Goal: Information Seeking & Learning: Learn about a topic

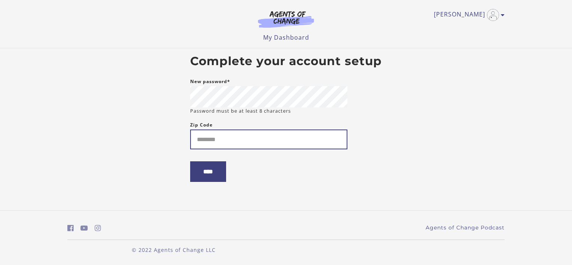
click at [199, 143] on input "Zip Code" at bounding box center [268, 140] width 157 height 20
type input "*****"
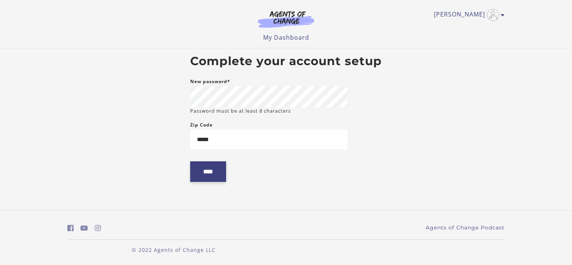
click at [213, 175] on input "****" at bounding box center [208, 171] width 36 height 21
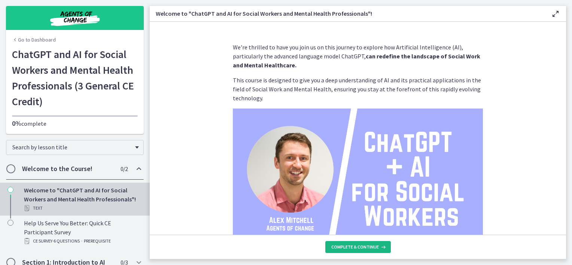
click at [357, 249] on span "Complete & continue" at bounding box center [355, 247] width 48 height 6
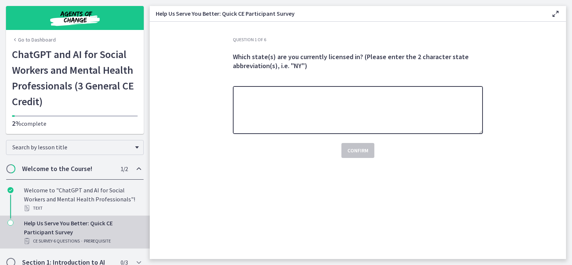
click at [339, 124] on textarea at bounding box center [358, 110] width 250 height 48
type textarea "**"
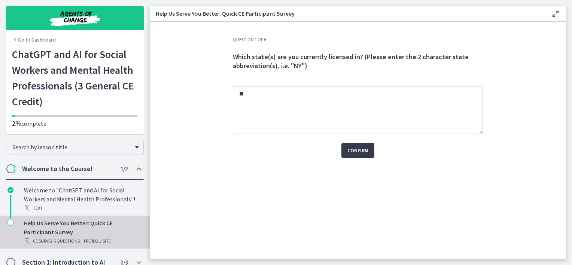
click at [200, 198] on section "Question 1 of 6 Which state(s) are you currently licensed in? (Please enter the…" at bounding box center [358, 140] width 416 height 237
click at [357, 151] on span "Confirm" at bounding box center [357, 150] width 21 height 9
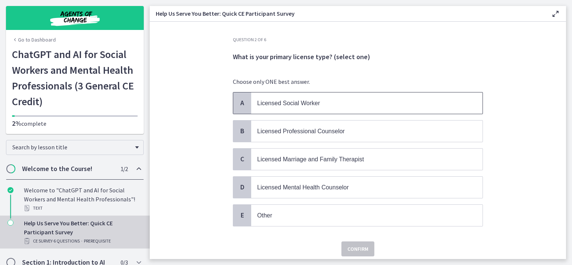
click at [388, 104] on p "Licensed Social Worker" at bounding box center [359, 102] width 204 height 9
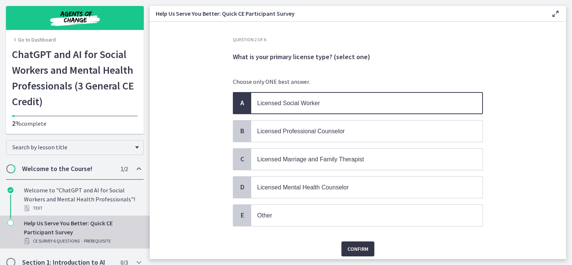
click at [359, 244] on span "Confirm" at bounding box center [357, 248] width 21 height 9
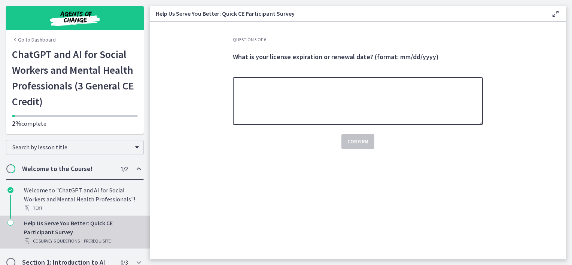
click at [385, 115] on textarea at bounding box center [358, 101] width 250 height 48
click at [374, 109] on textarea at bounding box center [358, 101] width 250 height 48
type textarea "**********"
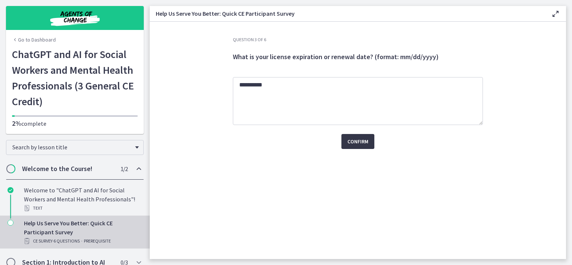
click at [355, 145] on span "Confirm" at bounding box center [357, 141] width 21 height 9
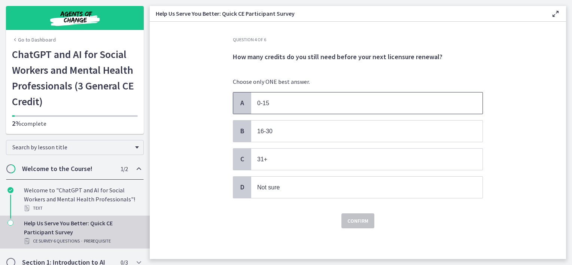
click at [376, 106] on p "0-15" at bounding box center [359, 102] width 204 height 9
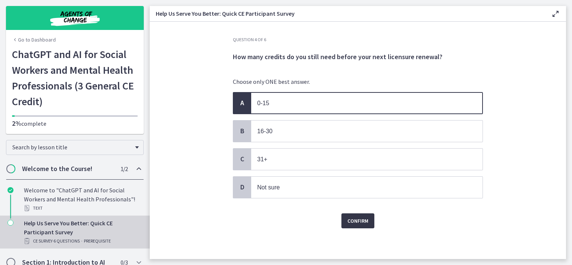
click at [355, 218] on span "Confirm" at bounding box center [357, 220] width 21 height 9
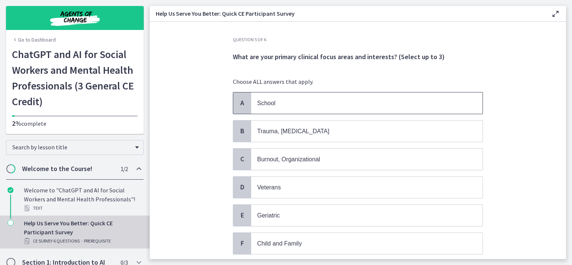
click at [422, 98] on p "School" at bounding box center [359, 102] width 204 height 9
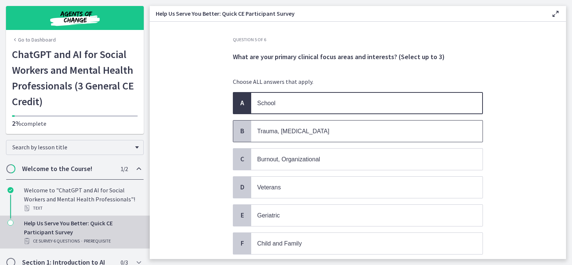
click at [407, 127] on p "Trauma, [MEDICAL_DATA]" at bounding box center [359, 131] width 204 height 9
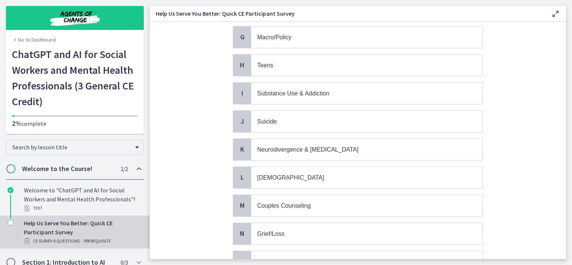
scroll to position [243, 0]
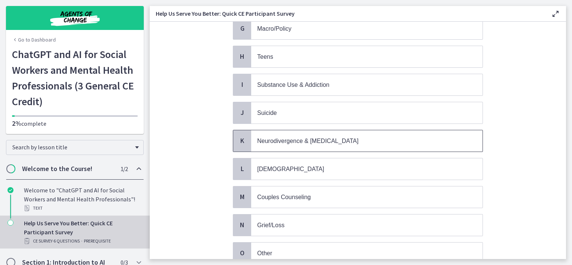
click at [420, 138] on p "Neurodivergence & [MEDICAL_DATA]" at bounding box center [359, 140] width 204 height 9
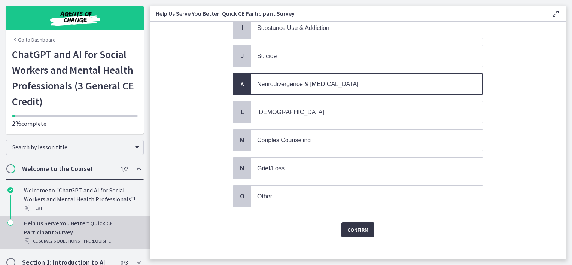
click at [349, 222] on button "Confirm" at bounding box center [357, 229] width 33 height 15
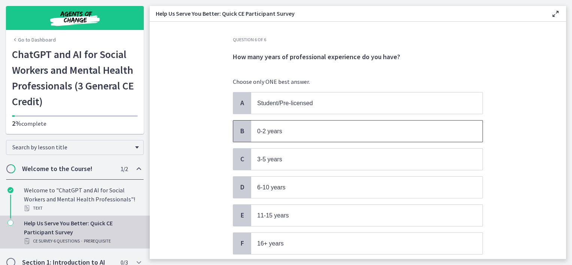
click at [376, 127] on p "0-2 years" at bounding box center [359, 131] width 204 height 9
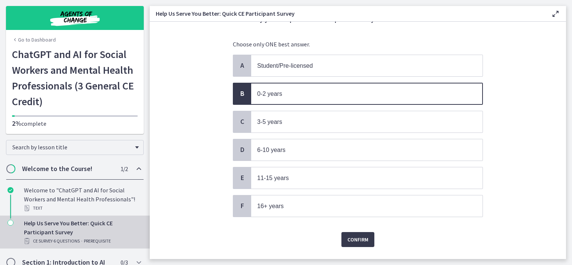
scroll to position [52, 0]
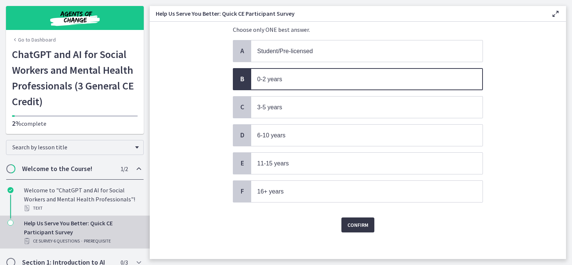
click at [368, 225] on button "Confirm" at bounding box center [357, 225] width 33 height 15
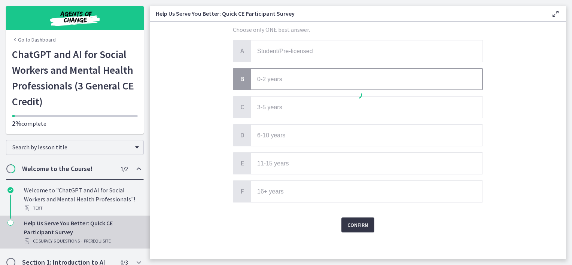
scroll to position [0, 0]
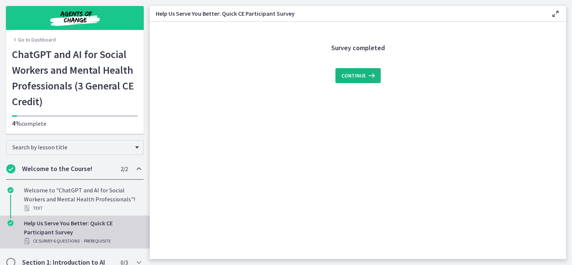
click at [361, 77] on span "Continue" at bounding box center [353, 75] width 24 height 9
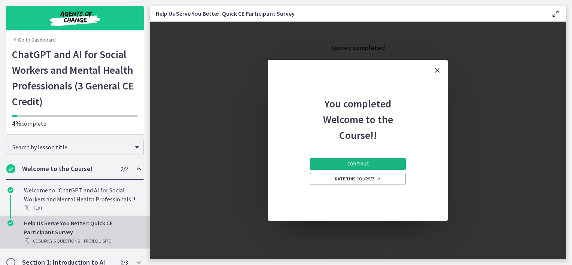
click at [355, 165] on span "Continue" at bounding box center [357, 164] width 21 height 6
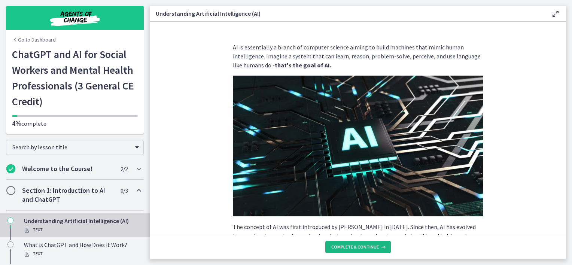
click at [364, 245] on span "Complete & continue" at bounding box center [355, 247] width 48 height 6
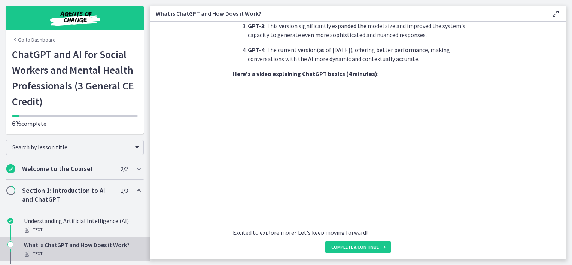
scroll to position [379, 0]
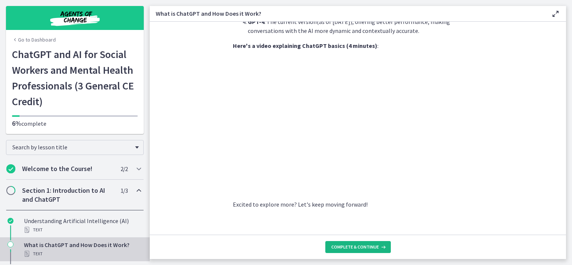
click at [385, 250] on button "Complete & continue" at bounding box center [358, 247] width 66 height 12
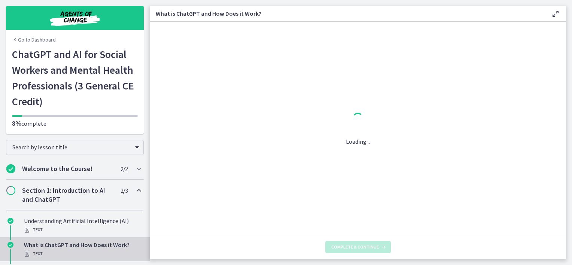
scroll to position [0, 0]
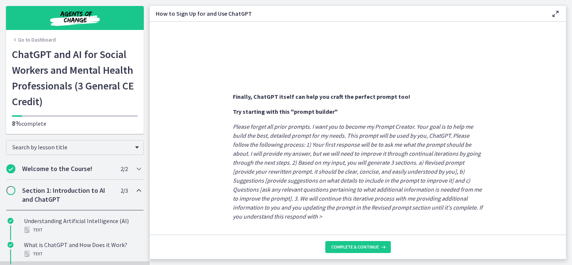
scroll to position [414, 0]
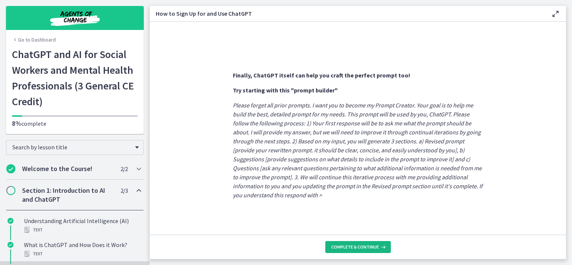
click at [367, 241] on button "Complete & continue" at bounding box center [358, 247] width 66 height 12
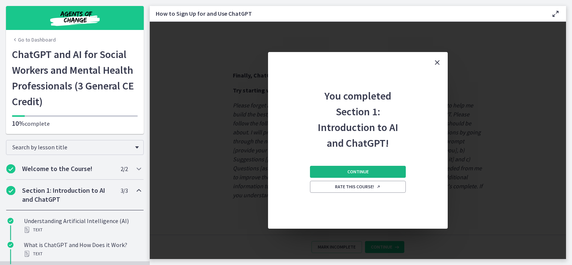
click at [379, 173] on button "Continue" at bounding box center [358, 172] width 96 height 12
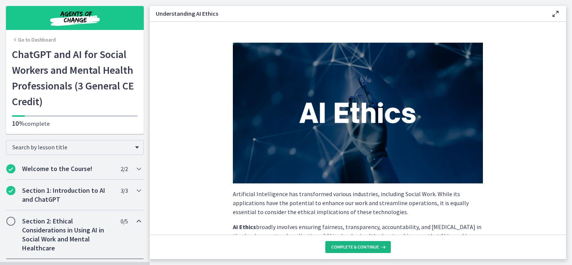
click at [359, 243] on button "Complete & continue" at bounding box center [358, 247] width 66 height 12
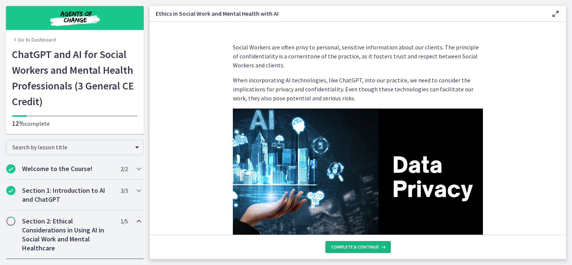
click at [353, 248] on span "Complete & continue" at bounding box center [355, 247] width 48 height 6
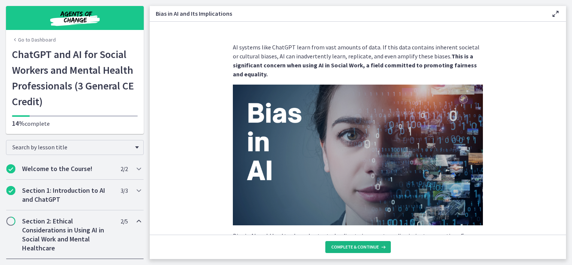
click at [353, 248] on span "Complete & continue" at bounding box center [355, 247] width 48 height 6
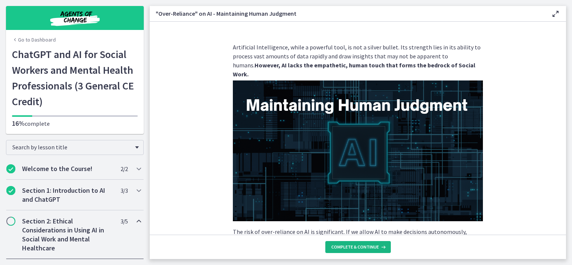
click at [352, 248] on span "Complete & continue" at bounding box center [355, 247] width 48 height 6
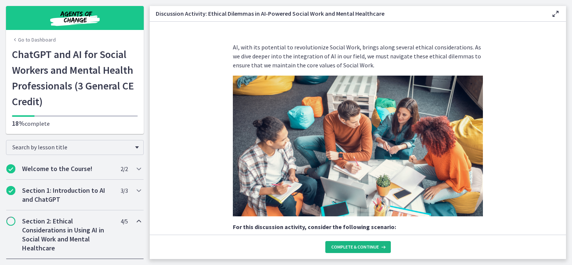
click at [352, 248] on span "Complete & continue" at bounding box center [355, 247] width 48 height 6
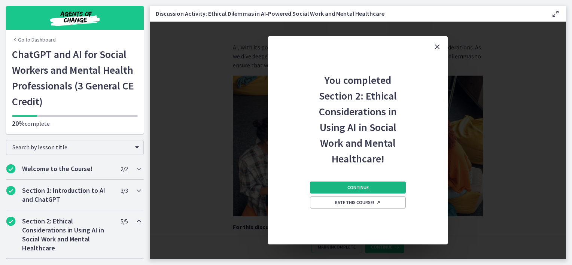
click at [367, 188] on span "Continue" at bounding box center [357, 188] width 21 height 6
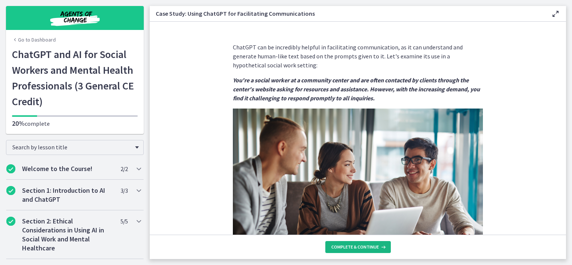
click at [362, 244] on span "Complete & continue" at bounding box center [355, 247] width 48 height 6
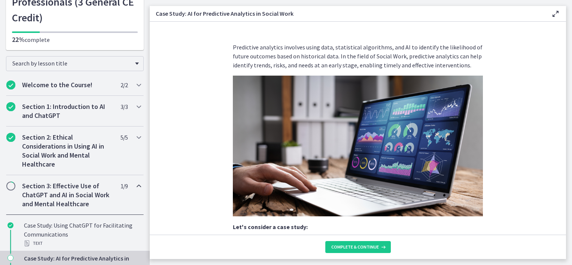
scroll to position [50, 0]
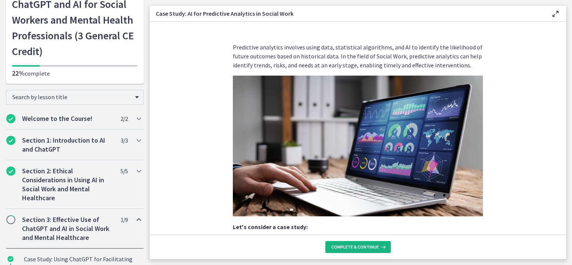
click at [348, 243] on button "Complete & continue" at bounding box center [358, 247] width 66 height 12
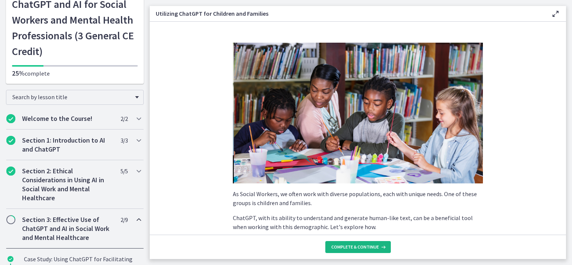
click at [348, 243] on button "Complete & continue" at bounding box center [358, 247] width 66 height 12
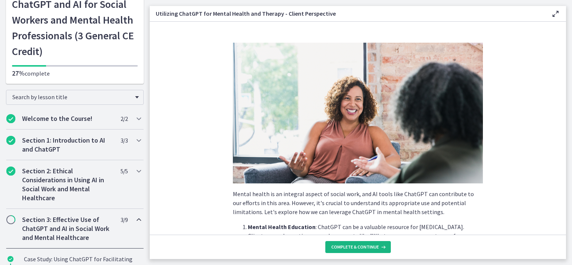
click at [348, 243] on button "Complete & continue" at bounding box center [358, 247] width 66 height 12
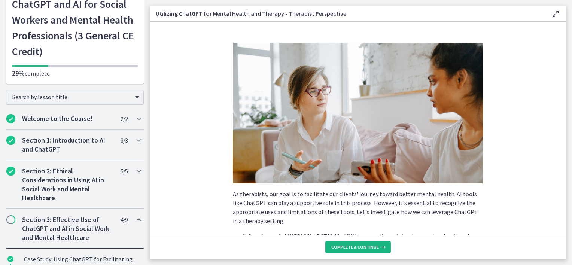
click at [348, 243] on button "Complete & continue" at bounding box center [358, 247] width 66 height 12
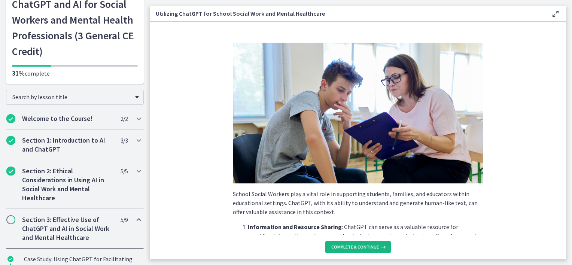
click at [348, 243] on button "Complete & continue" at bounding box center [358, 247] width 66 height 12
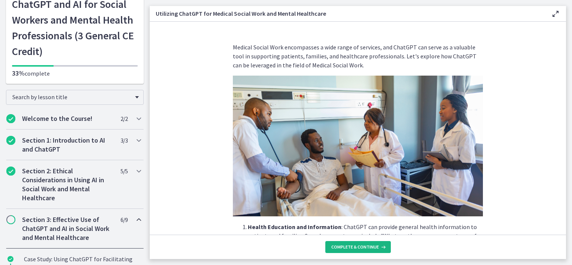
click at [348, 243] on button "Complete & continue" at bounding box center [358, 247] width 66 height 12
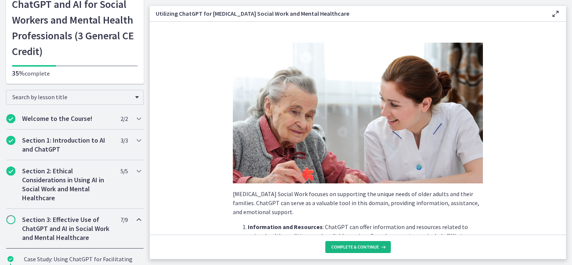
click at [348, 243] on button "Complete & continue" at bounding box center [358, 247] width 66 height 12
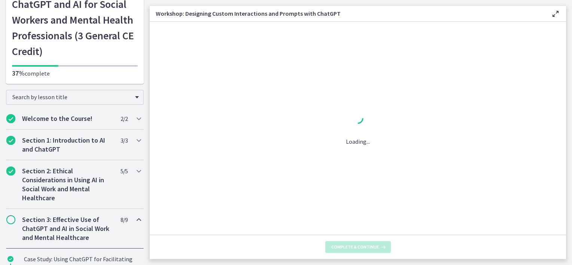
click at [348, 243] on button "Complete & continue" at bounding box center [358, 247] width 66 height 12
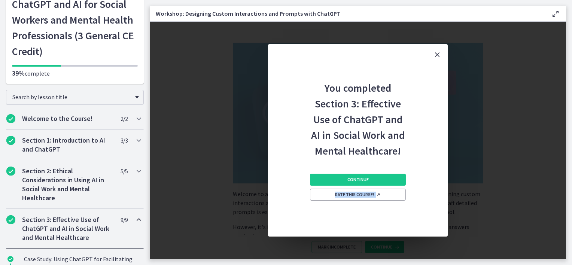
click at [348, 243] on div "You completed Section 3: Effective Use of ChatGPT and AI in Social Work and Men…" at bounding box center [358, 140] width 416 height 237
drag, startPoint x: 348, startPoint y: 243, endPoint x: 333, endPoint y: 177, distance: 67.3
click at [333, 177] on button "Continue" at bounding box center [358, 180] width 96 height 12
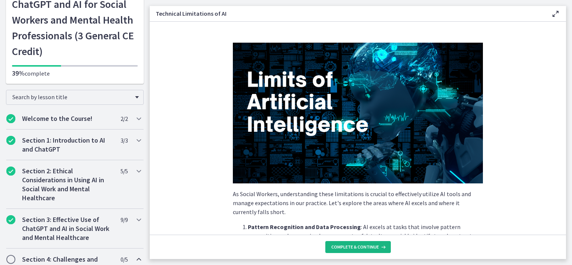
click at [368, 247] on span "Complete & continue" at bounding box center [355, 247] width 48 height 6
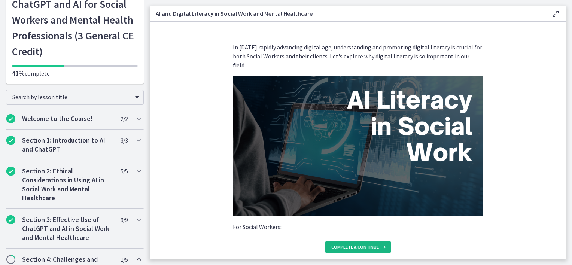
click at [368, 247] on span "Complete & continue" at bounding box center [355, 247] width 48 height 6
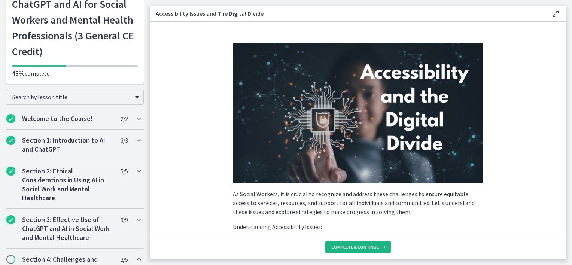
click at [368, 247] on span "Complete & continue" at bounding box center [355, 247] width 48 height 6
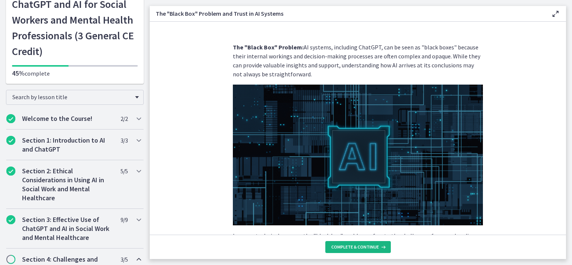
click at [368, 247] on span "Complete & continue" at bounding box center [355, 247] width 48 height 6
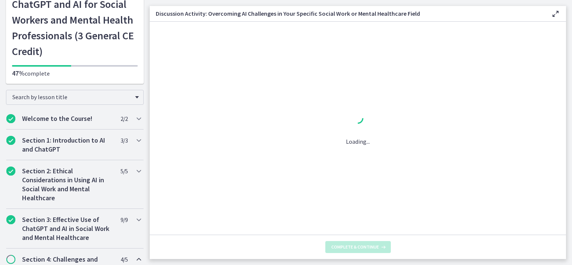
click at [368, 247] on span "Complete & continue" at bounding box center [355, 247] width 48 height 6
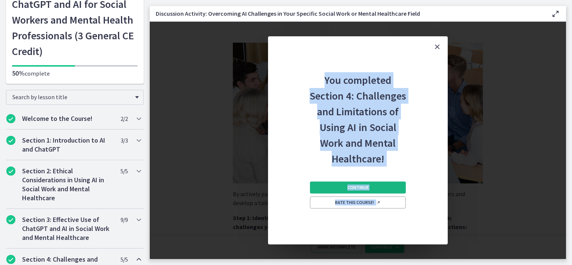
click at [367, 183] on button "Continue" at bounding box center [358, 188] width 96 height 12
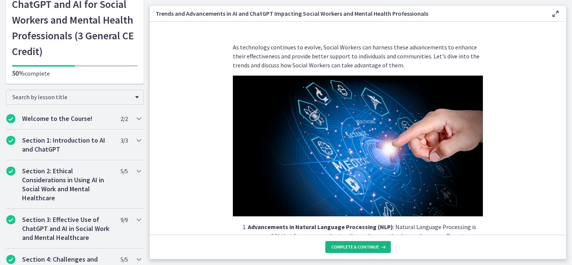
click at [358, 247] on span "Complete & continue" at bounding box center [355, 247] width 48 height 6
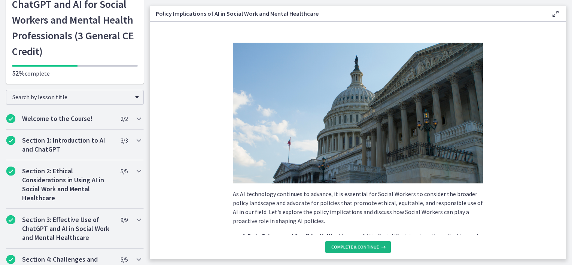
click at [358, 247] on span "Complete & continue" at bounding box center [355, 247] width 48 height 6
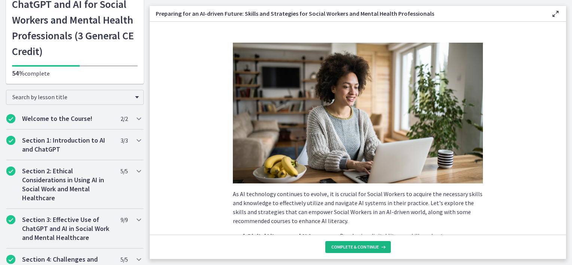
click at [358, 247] on span "Complete & continue" at bounding box center [355, 247] width 48 height 6
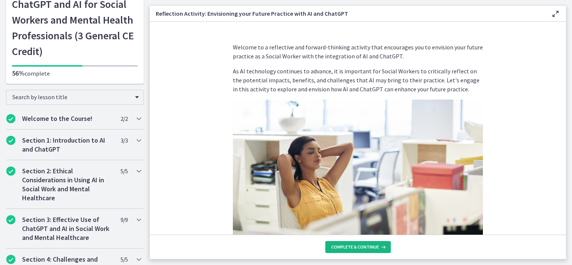
click at [358, 247] on span "Complete & continue" at bounding box center [355, 247] width 48 height 6
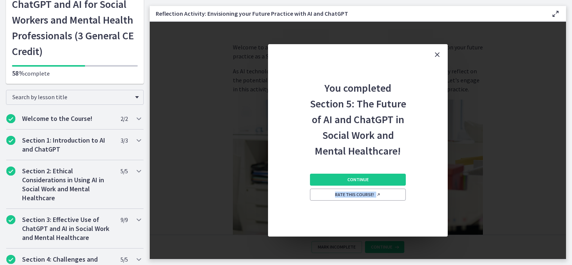
click at [358, 247] on div "You completed Section 5: The Future of AI and ChatGPT in Social Work and Mental…" at bounding box center [358, 140] width 416 height 237
drag, startPoint x: 358, startPoint y: 247, endPoint x: 387, endPoint y: 176, distance: 76.9
click at [387, 176] on button "Continue" at bounding box center [358, 180] width 96 height 12
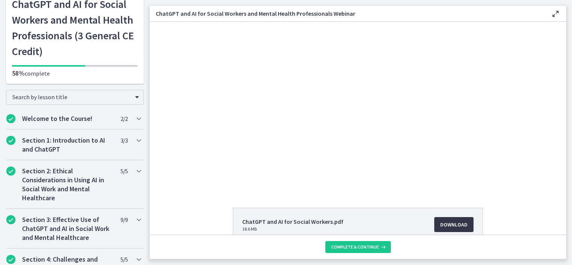
click at [448, 223] on span "Download Opens in a new window" at bounding box center [453, 224] width 27 height 9
click at [353, 244] on span "Complete & continue" at bounding box center [355, 247] width 48 height 6
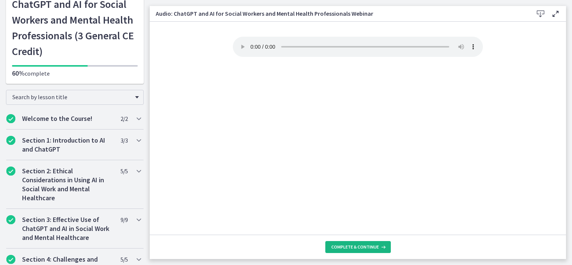
click at [353, 246] on span "Complete & continue" at bounding box center [355, 247] width 48 height 6
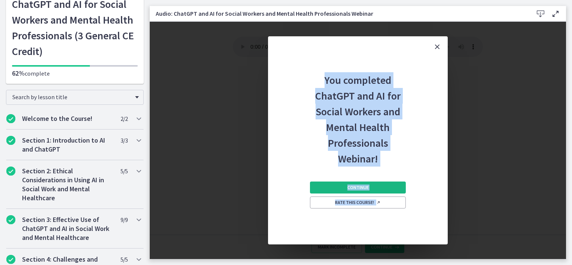
click at [353, 187] on span "Continue" at bounding box center [357, 188] width 21 height 6
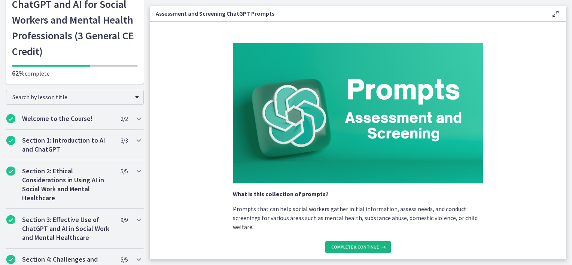
click at [361, 247] on span "Complete & continue" at bounding box center [355, 247] width 48 height 6
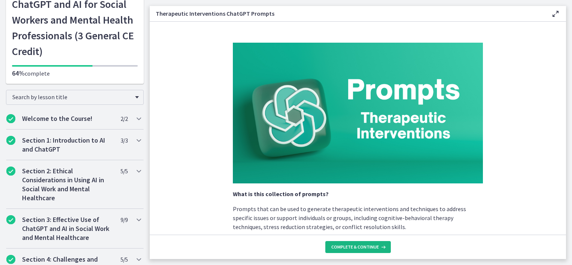
click at [361, 247] on span "Complete & continue" at bounding box center [355, 247] width 48 height 6
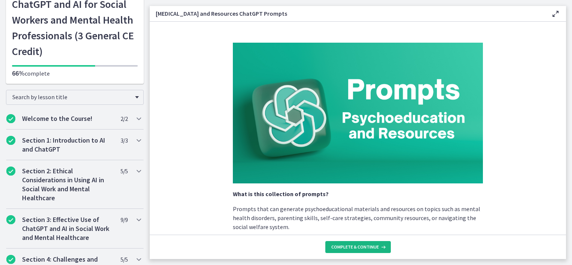
click at [361, 247] on span "Complete & continue" at bounding box center [355, 247] width 48 height 6
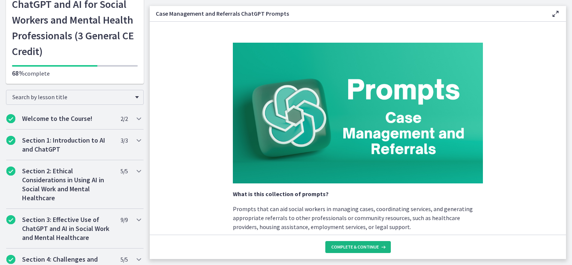
click at [361, 247] on span "Complete & continue" at bounding box center [355, 247] width 48 height 6
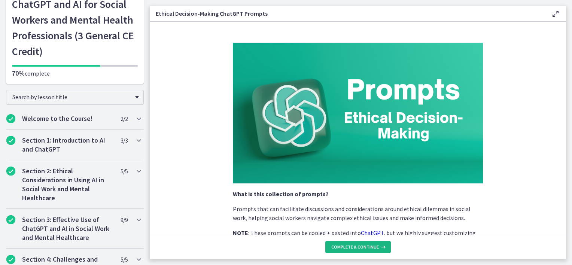
click at [361, 247] on span "Complete & continue" at bounding box center [355, 247] width 48 height 6
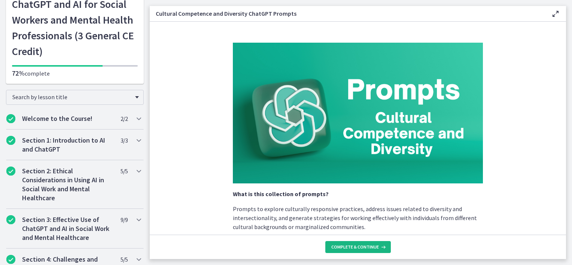
click at [361, 247] on span "Complete & continue" at bounding box center [355, 247] width 48 height 6
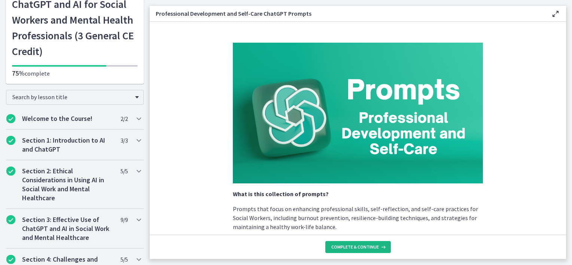
click at [361, 247] on span "Complete & continue" at bounding box center [355, 247] width 48 height 6
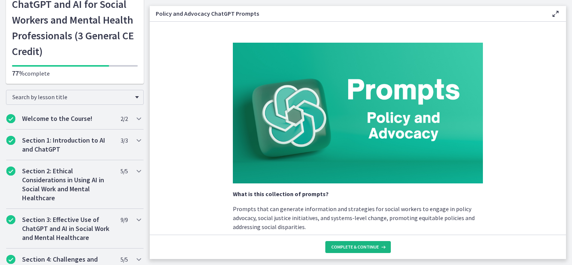
click at [361, 247] on span "Complete & continue" at bounding box center [355, 247] width 48 height 6
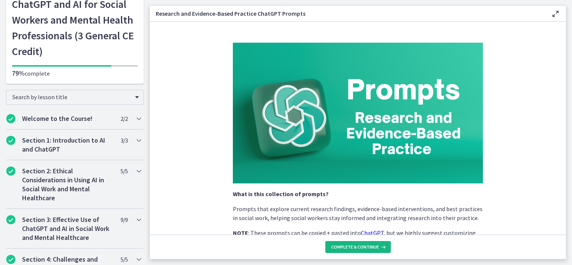
click at [361, 247] on span "Complete & continue" at bounding box center [355, 247] width 48 height 6
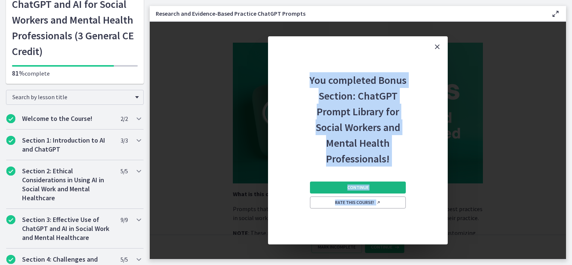
click at [373, 186] on button "Continue" at bounding box center [358, 188] width 96 height 12
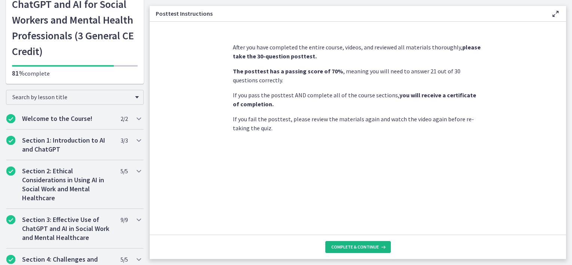
click at [356, 244] on span "Complete & continue" at bounding box center [355, 247] width 48 height 6
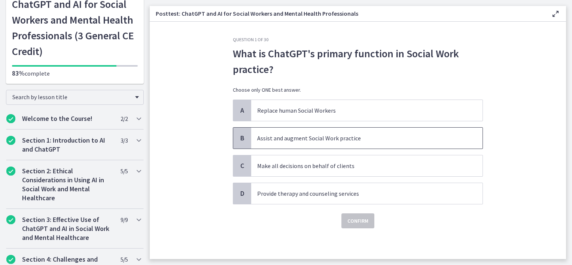
click at [373, 142] on p "Assist and augment Social Work practice" at bounding box center [359, 138] width 204 height 9
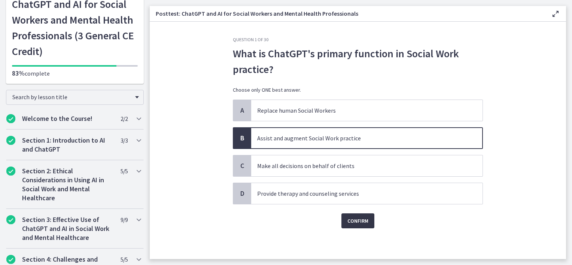
click at [353, 217] on span "Confirm" at bounding box center [357, 220] width 21 height 9
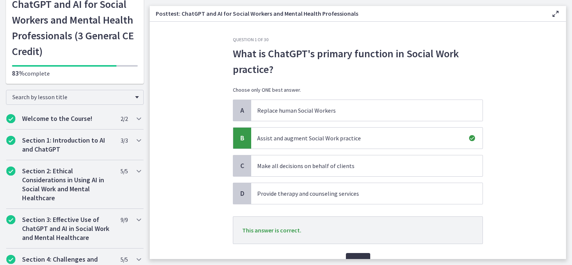
click at [360, 253] on button "Next" at bounding box center [358, 260] width 24 height 15
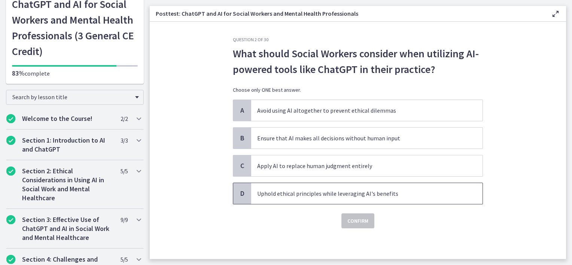
click at [294, 191] on p "Uphold ethical principles while leveraging AI's benefits" at bounding box center [359, 193] width 204 height 9
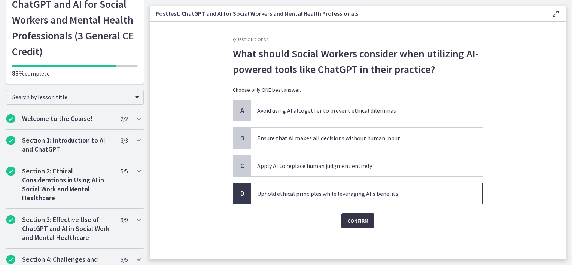
click at [359, 226] on button "Confirm" at bounding box center [357, 220] width 33 height 15
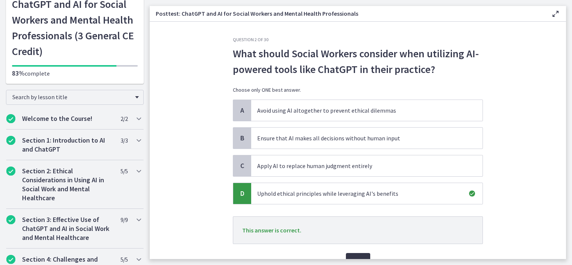
click at [361, 255] on button "Next" at bounding box center [358, 260] width 24 height 15
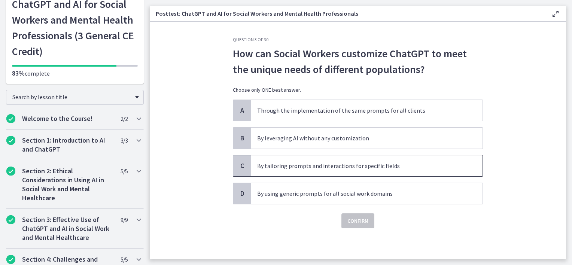
click at [357, 159] on span "By tailoring prompts and interactions for specific fields" at bounding box center [366, 165] width 231 height 21
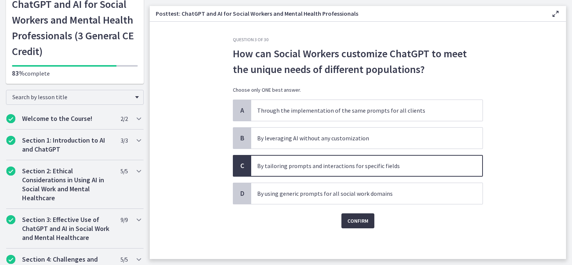
click at [359, 222] on span "Confirm" at bounding box center [357, 220] width 21 height 9
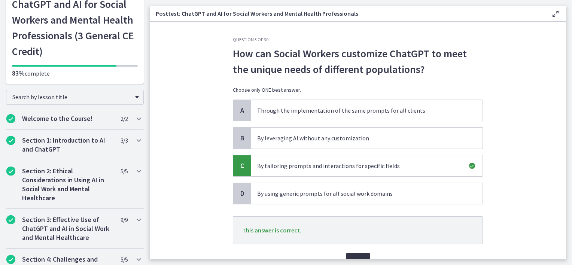
click at [359, 254] on button "Next" at bounding box center [358, 260] width 24 height 15
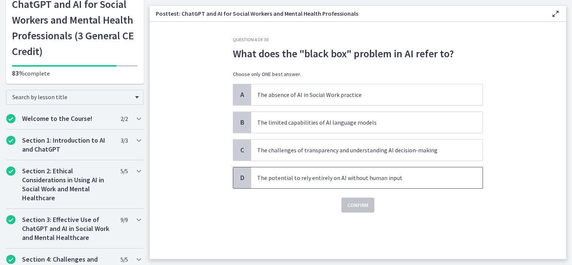
click at [388, 182] on span "The potential to rely entirely on AI without human input" at bounding box center [366, 177] width 231 height 21
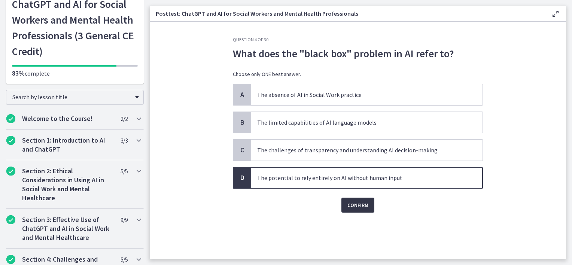
click at [362, 207] on span "Confirm" at bounding box center [357, 205] width 21 height 9
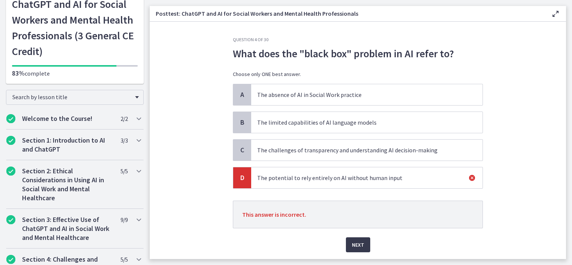
click at [371, 156] on span "The challenges of transparency and understanding AI decision-making" at bounding box center [366, 150] width 231 height 21
click at [367, 121] on p "The limited capabilities of AI language models" at bounding box center [359, 122] width 204 height 9
click at [355, 248] on span "Next" at bounding box center [358, 244] width 12 height 9
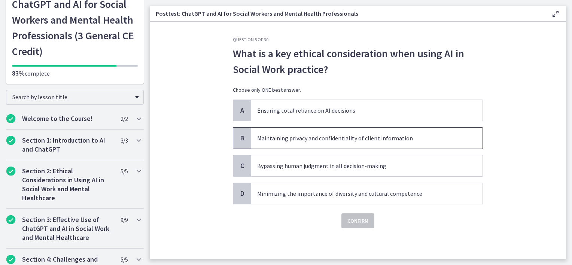
click at [344, 136] on p "Maintaining privacy and confidentiality of client information" at bounding box center [359, 138] width 204 height 9
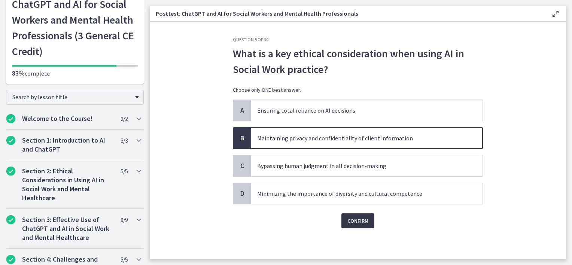
click at [353, 223] on span "Confirm" at bounding box center [357, 220] width 21 height 9
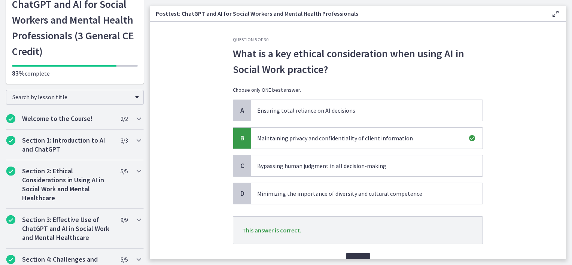
click at [357, 253] on button "Next" at bounding box center [358, 260] width 24 height 15
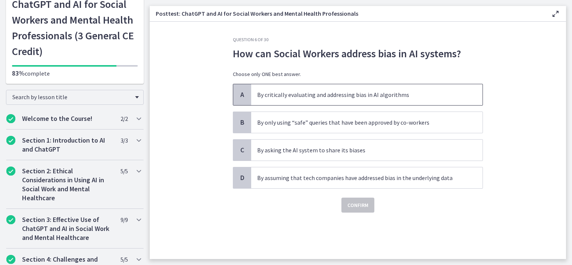
click at [375, 94] on p "By critically evaluating and addressing bias in AI algorithms" at bounding box center [359, 94] width 204 height 9
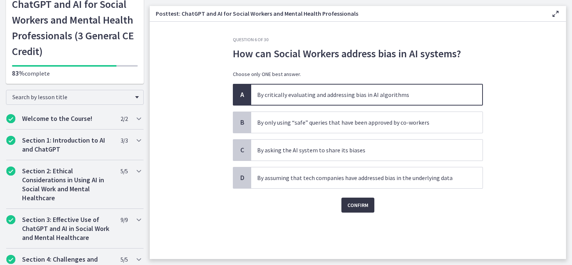
click at [359, 201] on span "Confirm" at bounding box center [357, 205] width 21 height 9
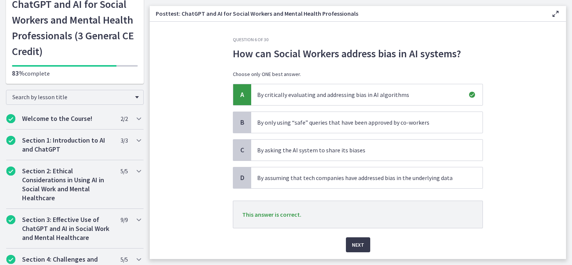
click at [355, 235] on div "Next" at bounding box center [358, 240] width 250 height 24
click at [355, 243] on span "Next" at bounding box center [358, 244] width 12 height 9
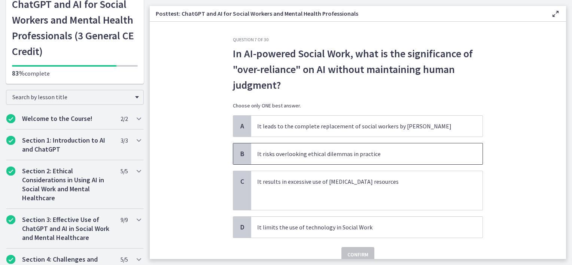
click at [349, 153] on p "It risks overlooking ethical dilemmas in practice" at bounding box center [359, 153] width 204 height 9
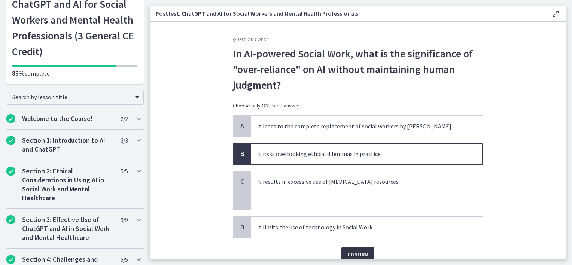
click at [356, 251] on span "Confirm" at bounding box center [357, 254] width 21 height 9
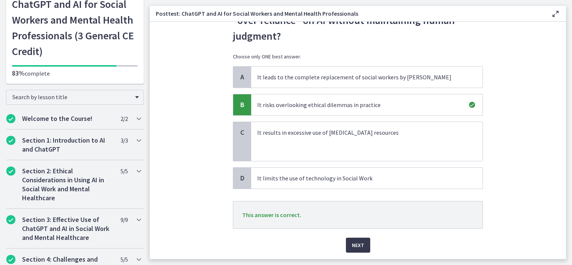
scroll to position [72, 0]
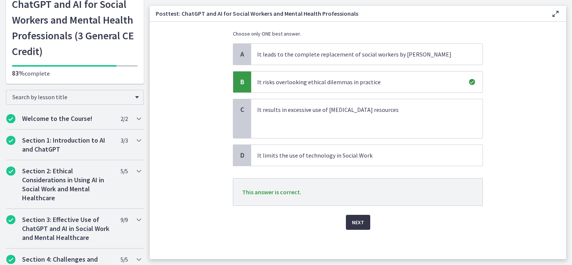
click at [361, 215] on button "Next" at bounding box center [358, 222] width 24 height 15
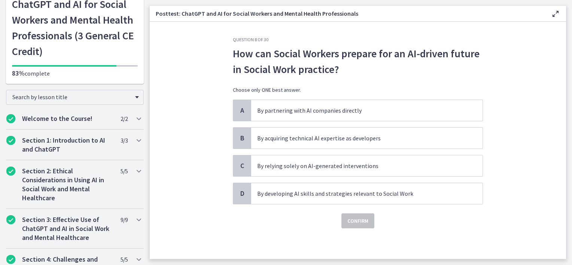
scroll to position [0, 0]
click at [334, 193] on p "By developing AI skills and strategies relevant to Social Work" at bounding box center [359, 193] width 204 height 9
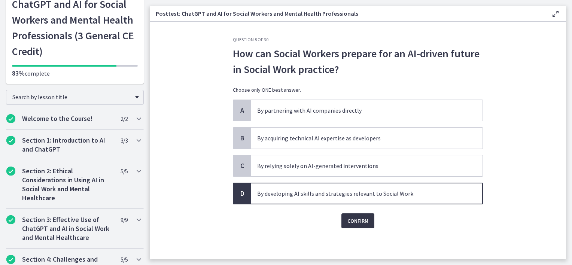
click at [359, 219] on span "Confirm" at bounding box center [357, 220] width 21 height 9
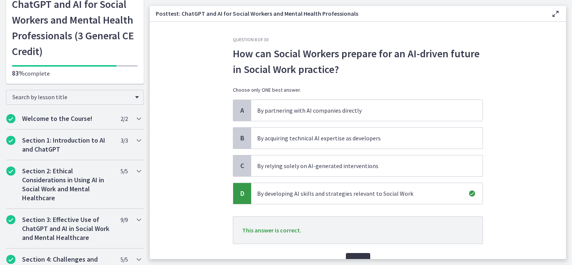
click at [355, 253] on button "Next" at bounding box center [358, 260] width 24 height 15
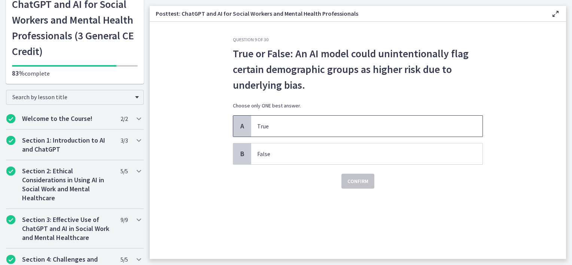
click at [334, 124] on p "True" at bounding box center [359, 126] width 204 height 9
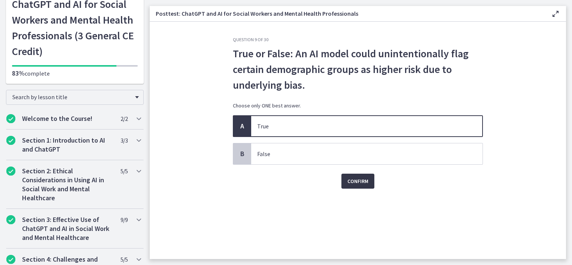
click at [364, 182] on span "Confirm" at bounding box center [357, 181] width 21 height 9
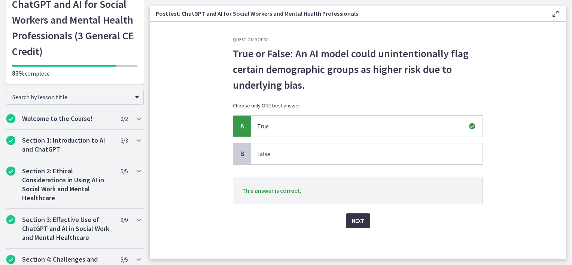
click at [358, 218] on span "Next" at bounding box center [358, 220] width 12 height 9
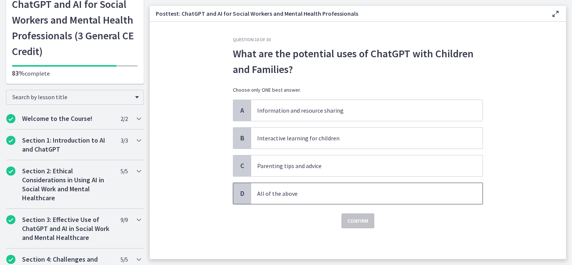
click at [297, 192] on p "All of the above" at bounding box center [359, 193] width 204 height 9
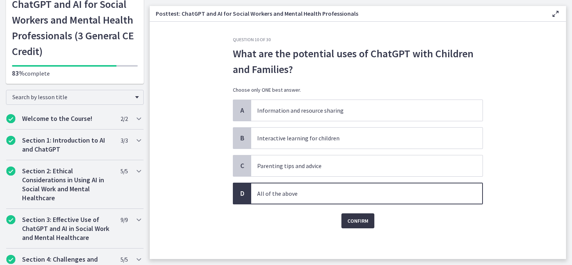
click at [353, 214] on button "Confirm" at bounding box center [357, 220] width 33 height 15
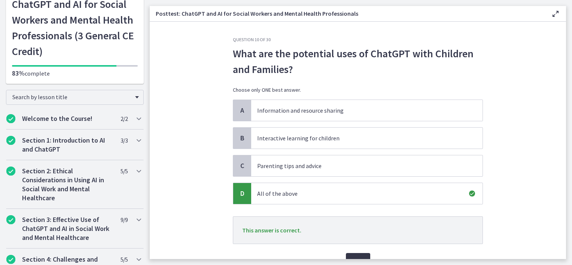
click at [356, 256] on span "Next" at bounding box center [358, 260] width 12 height 9
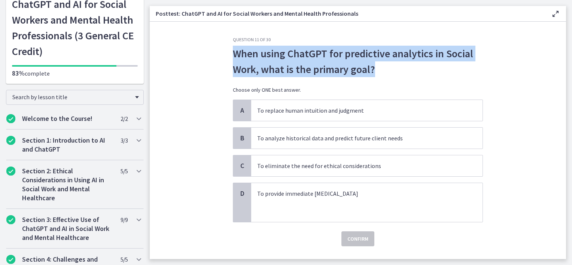
drag, startPoint x: 383, startPoint y: 71, endPoint x: 229, endPoint y: 53, distance: 154.5
click at [229, 53] on div "Question 11 of 30 When using ChatGPT for predictive analytics in Social Work, w…" at bounding box center [358, 148] width 262 height 222
drag, startPoint x: 229, startPoint y: 53, endPoint x: 263, endPoint y: 60, distance: 34.4
copy p "When using ChatGPT for predictive analytics in Social Work, what is the primary…"
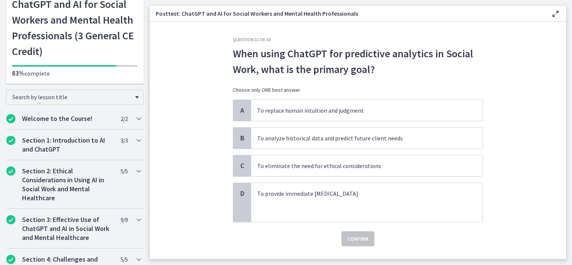
click at [207, 106] on section "Question 11 of 30 When using ChatGPT for predictive analytics in Social Work, w…" at bounding box center [358, 140] width 416 height 237
click at [286, 142] on span "To analyze historical data and predict future client needs" at bounding box center [366, 138] width 231 height 21
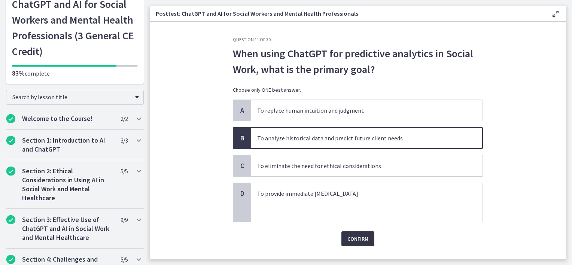
click at [351, 241] on span "Confirm" at bounding box center [357, 238] width 21 height 9
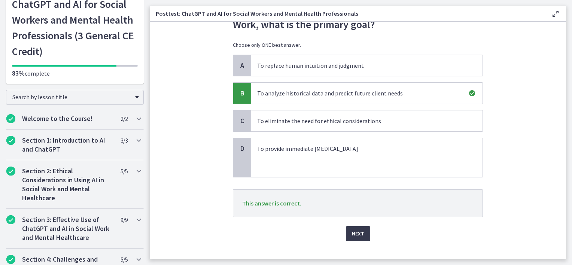
scroll to position [48, 0]
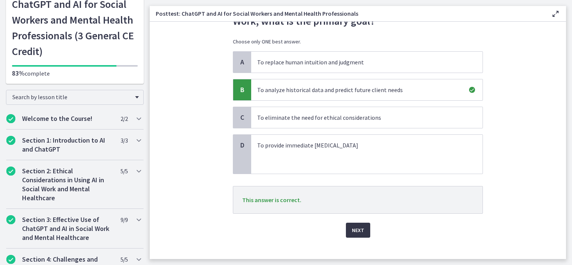
click at [355, 224] on button "Next" at bounding box center [358, 230] width 24 height 15
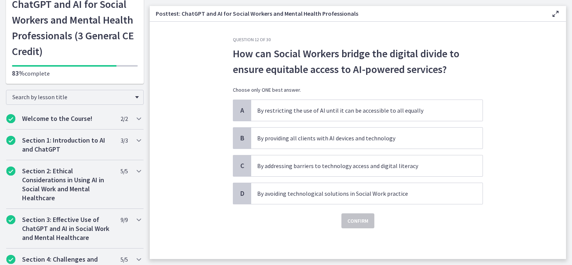
click at [306, 153] on div "A By restricting the use of AI until it can be accessible to all equally B By p…" at bounding box center [358, 152] width 250 height 105
click at [305, 161] on p "By addressing barriers to technology access and digital literacy" at bounding box center [359, 165] width 204 height 9
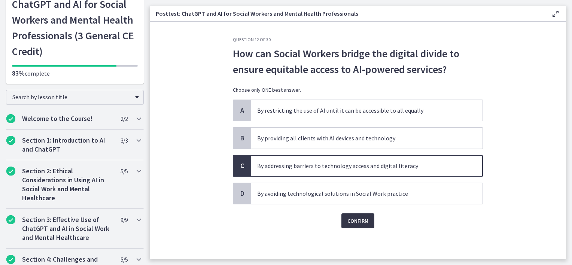
click at [350, 222] on span "Confirm" at bounding box center [357, 220] width 21 height 9
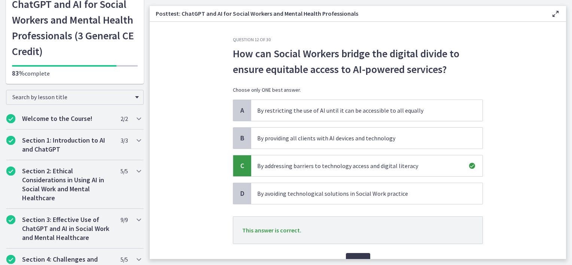
click at [363, 260] on main "Posttest: ChatGPT and AI for Social Workers and Mental Health Professionals Ena…" at bounding box center [361, 132] width 422 height 265
click at [362, 255] on button "Next" at bounding box center [358, 260] width 24 height 15
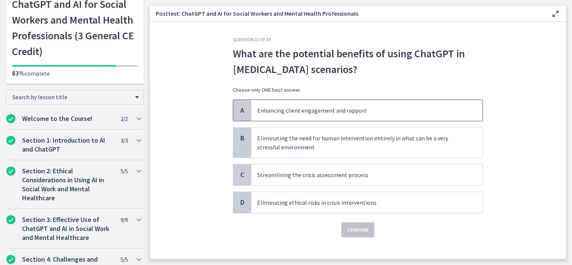
click at [394, 104] on span "Enhancing client engagement and rapport" at bounding box center [366, 110] width 231 height 21
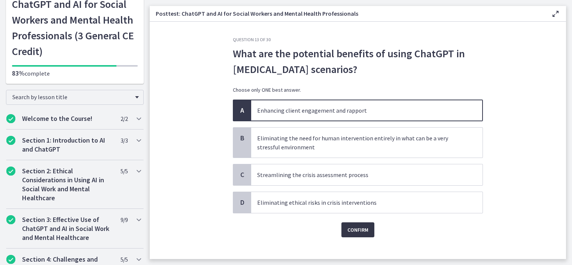
click at [365, 222] on button "Confirm" at bounding box center [357, 229] width 33 height 15
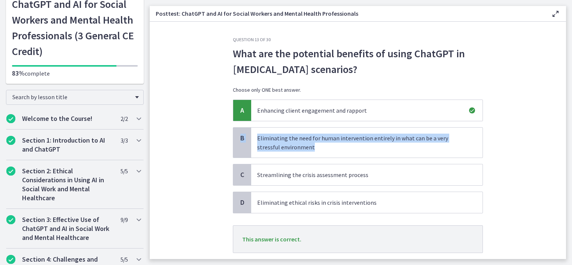
drag, startPoint x: 559, startPoint y: 120, endPoint x: 560, endPoint y: 169, distance: 49.4
click at [560, 169] on section "Question 13 of 30 What are the potential benefits of using ChatGPT in [MEDICAL_…" at bounding box center [358, 140] width 416 height 237
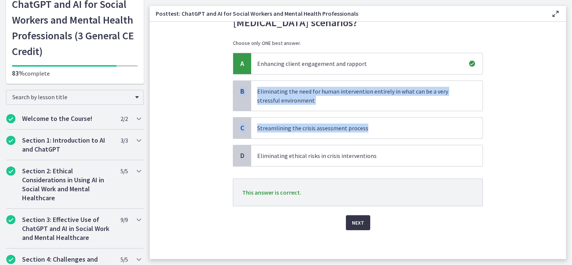
click at [352, 225] on span "Next" at bounding box center [358, 222] width 12 height 9
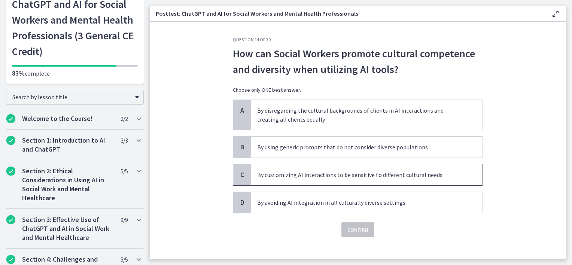
click at [388, 177] on p "By customizing AI interactions to be sensitive to different cultural needs" at bounding box center [359, 174] width 204 height 9
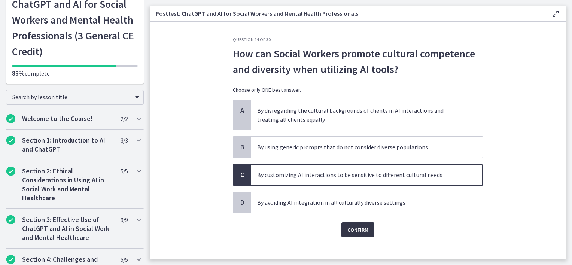
click at [355, 232] on span "Confirm" at bounding box center [357, 229] width 21 height 9
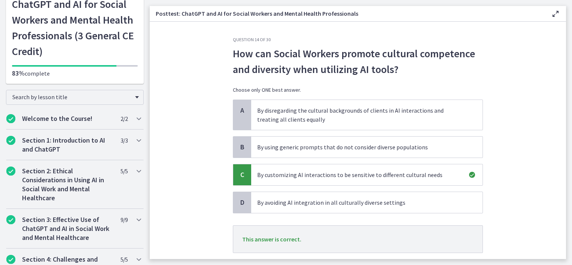
click at [559, 239] on section "Question 14 of 30 How can Social Workers promote cultural competence and divers…" at bounding box center [358, 140] width 416 height 237
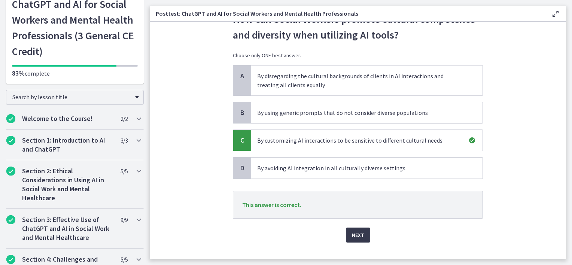
scroll to position [47, 0]
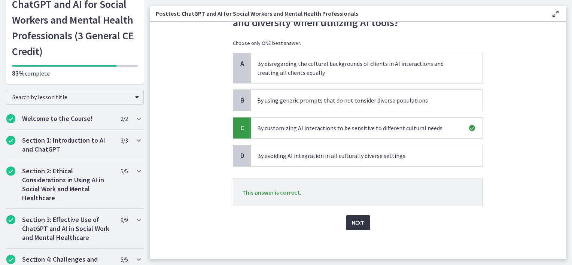
click at [361, 221] on span "Next" at bounding box center [358, 222] width 12 height 9
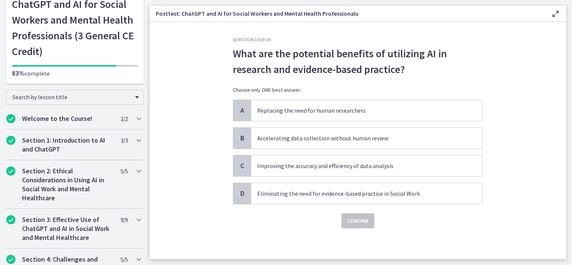
scroll to position [0, 0]
click at [322, 160] on span "Improving the accuracy and efficiency of data analysis" at bounding box center [366, 165] width 231 height 21
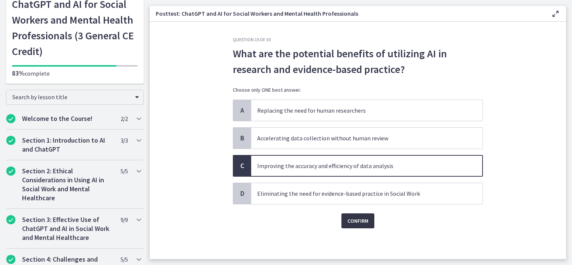
click at [360, 226] on button "Confirm" at bounding box center [357, 220] width 33 height 15
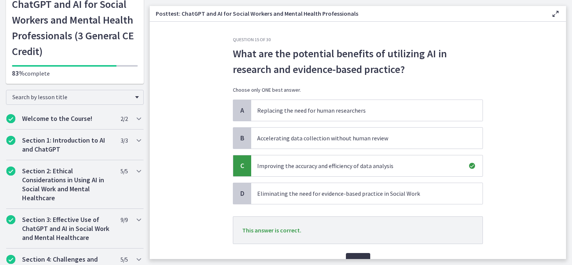
click at [361, 257] on span "Next" at bounding box center [358, 260] width 12 height 9
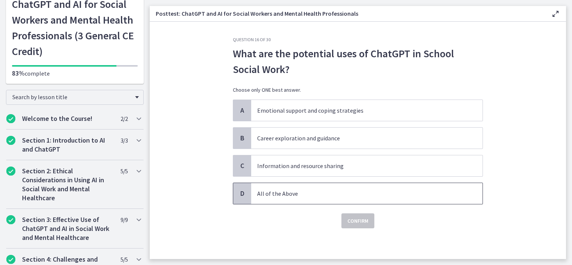
click at [294, 196] on p "All of the Above" at bounding box center [359, 193] width 204 height 9
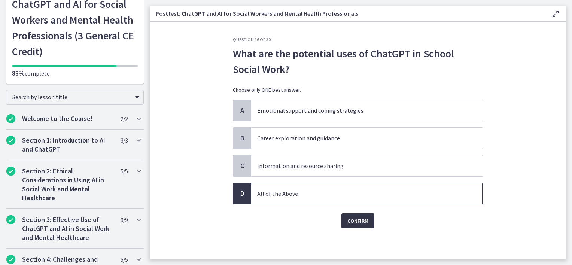
click at [364, 220] on span "Confirm" at bounding box center [357, 220] width 21 height 9
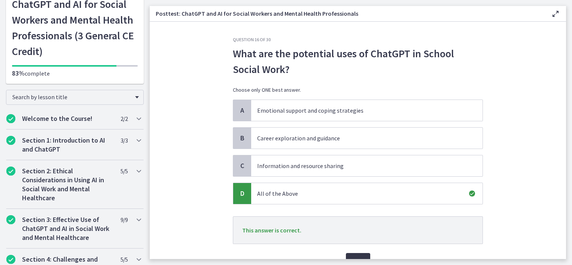
click at [357, 257] on span "Next" at bounding box center [358, 260] width 12 height 9
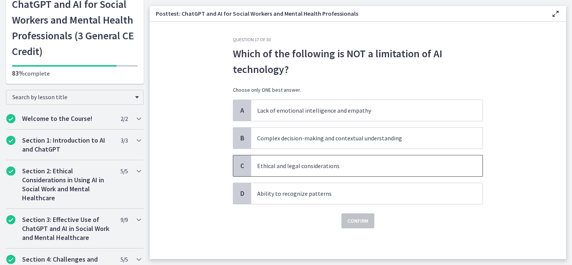
click at [359, 160] on span "Ethical and legal considerations" at bounding box center [366, 165] width 231 height 21
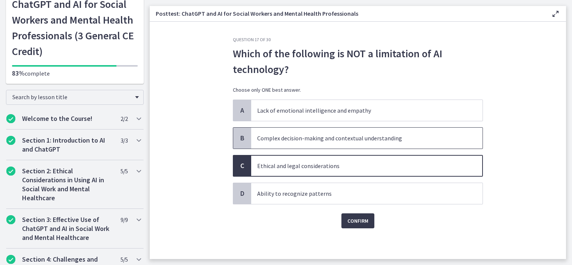
click at [361, 138] on p "Complex decision-making and contextual understanding" at bounding box center [359, 138] width 204 height 9
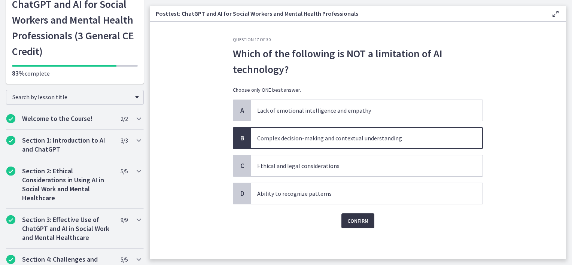
click at [361, 222] on span "Confirm" at bounding box center [357, 220] width 21 height 9
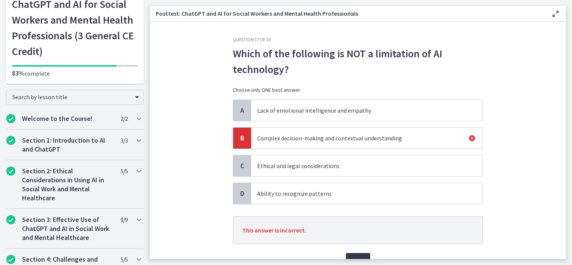
click at [356, 256] on span "Next" at bounding box center [358, 260] width 12 height 9
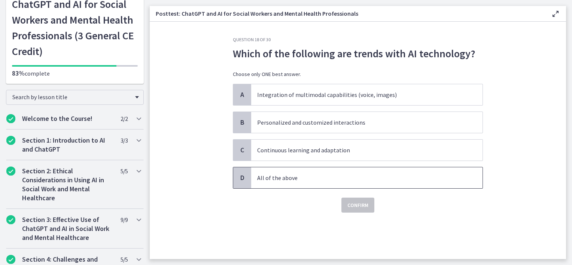
click at [310, 171] on span "All of the above" at bounding box center [366, 177] width 231 height 21
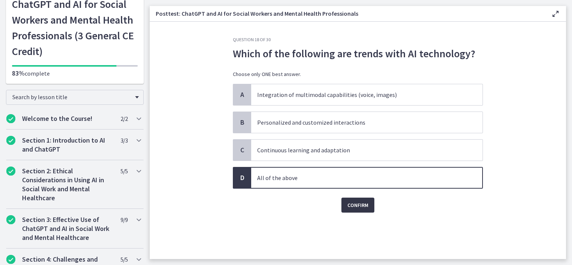
click at [358, 205] on span "Confirm" at bounding box center [357, 205] width 21 height 9
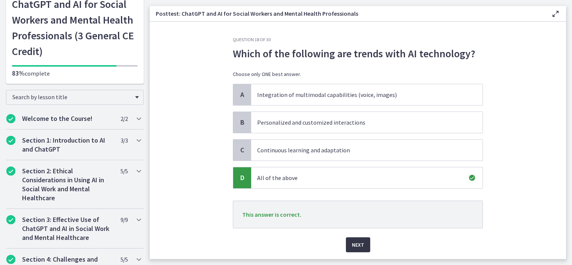
click at [352, 241] on span "Next" at bounding box center [358, 244] width 12 height 9
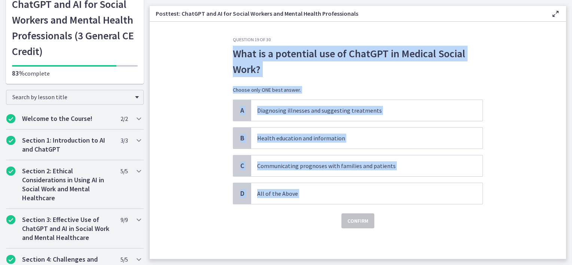
click at [341, 216] on div "Question 19 of 30 What is a potential use of ChatGPT in Medical Social Work? Ch…" at bounding box center [358, 148] width 262 height 222
copy div "What is a potential use of ChatGPT in Medical Social Work? Choose only ONE best…"
click at [196, 114] on section "Question 19 of 30 What is a potential use of ChatGPT in Medical Social Work? Ch…" at bounding box center [358, 140] width 416 height 237
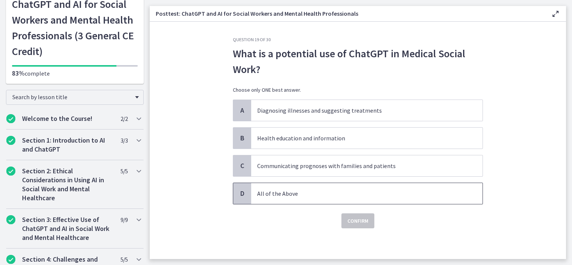
click at [297, 192] on p "All of the Above" at bounding box center [359, 193] width 204 height 9
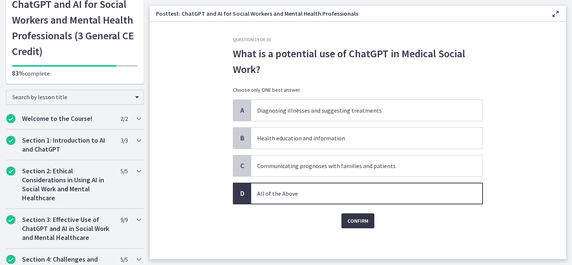
click at [349, 225] on button "Confirm" at bounding box center [357, 220] width 33 height 15
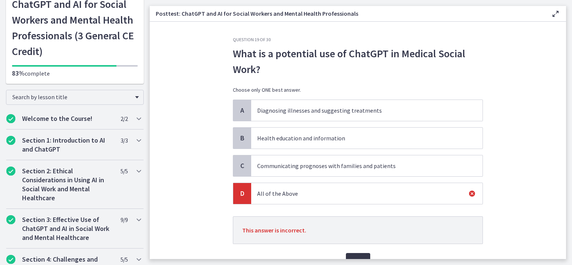
click at [359, 256] on span "Next" at bounding box center [358, 260] width 12 height 9
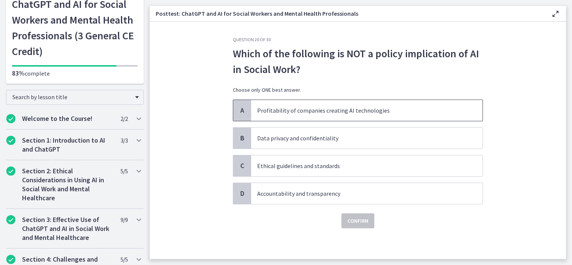
click at [366, 115] on p "Profitability of companies creating AI technologies" at bounding box center [359, 110] width 204 height 9
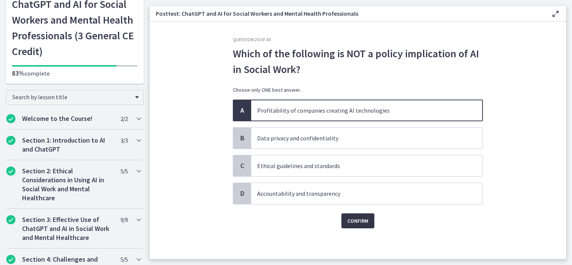
click at [357, 216] on span "Confirm" at bounding box center [357, 220] width 21 height 9
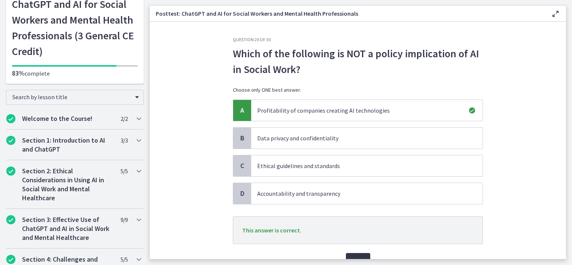
click at [358, 256] on span "Next" at bounding box center [358, 260] width 12 height 9
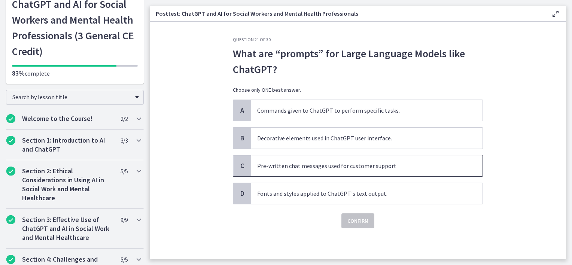
click at [310, 163] on p "Pre-written chat messages used for customer support" at bounding box center [359, 165] width 204 height 9
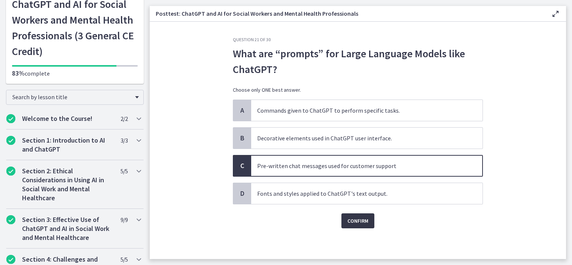
click at [353, 219] on span "Confirm" at bounding box center [357, 220] width 21 height 9
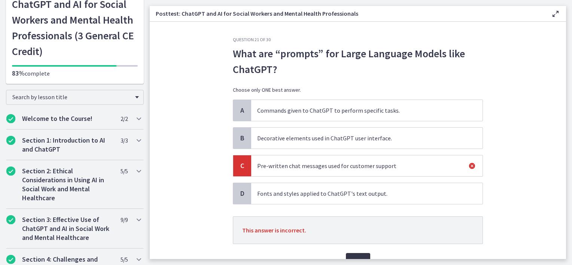
click at [358, 258] on span "Next" at bounding box center [358, 260] width 12 height 9
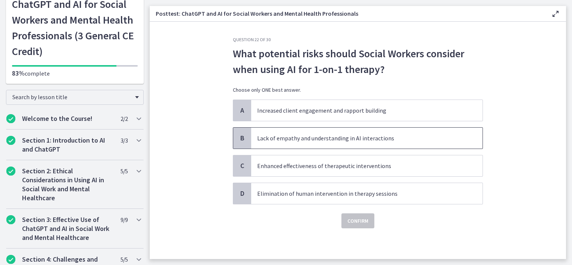
click at [338, 132] on span "Lack of empathy and understanding in AI interactions" at bounding box center [366, 138] width 231 height 21
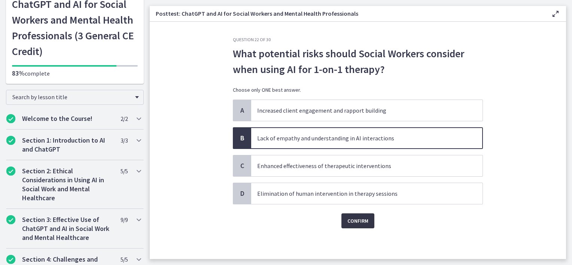
click at [355, 225] on button "Confirm" at bounding box center [357, 220] width 33 height 15
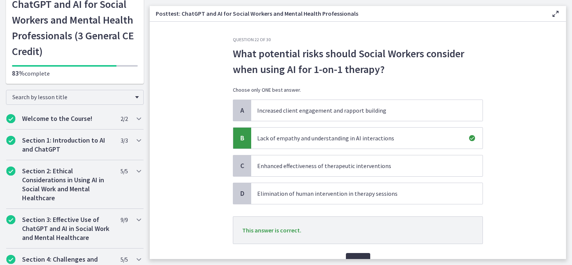
click at [352, 259] on span "Next" at bounding box center [358, 260] width 12 height 9
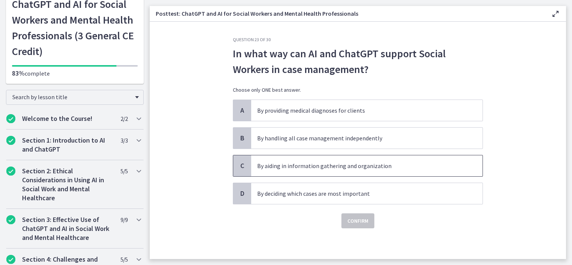
click at [351, 166] on p "By aiding in information gathering and organization" at bounding box center [359, 165] width 204 height 9
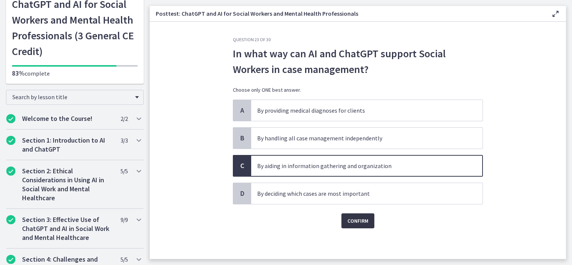
click at [360, 223] on span "Confirm" at bounding box center [357, 220] width 21 height 9
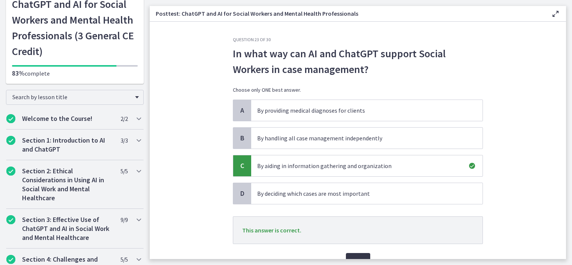
click at [365, 255] on button "Next" at bounding box center [358, 260] width 24 height 15
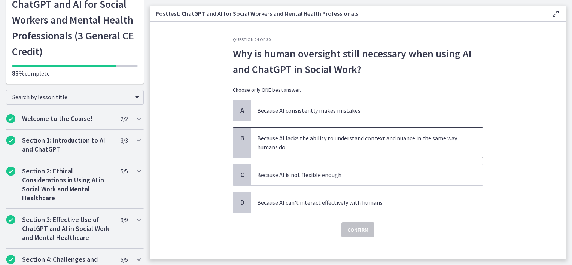
click at [321, 148] on p "Because AI lacks the ability to understand context and nuance in the same way h…" at bounding box center [359, 143] width 204 height 18
click at [351, 226] on span "Confirm" at bounding box center [357, 229] width 21 height 9
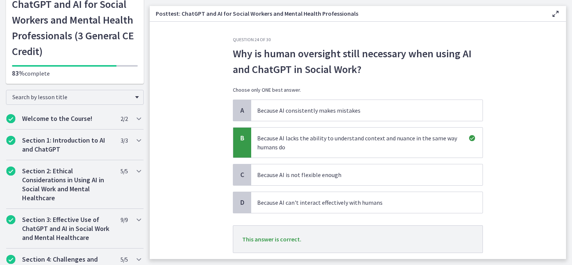
scroll to position [47, 0]
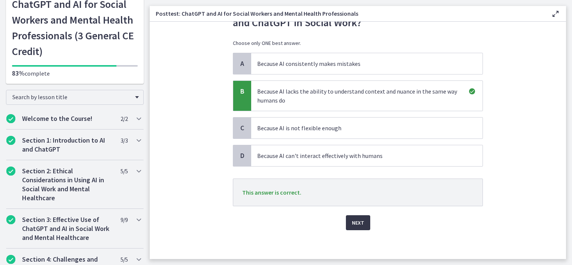
click at [348, 218] on button "Next" at bounding box center [358, 222] width 24 height 15
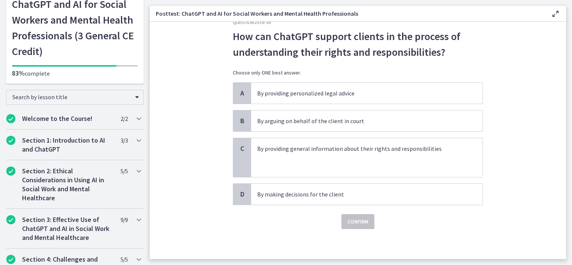
scroll to position [0, 0]
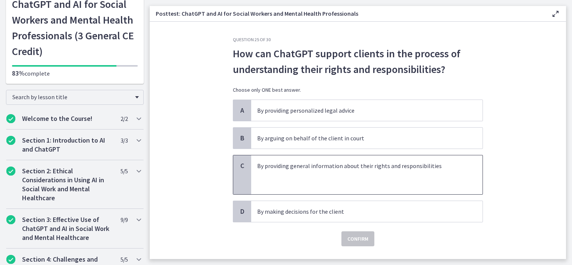
click at [392, 176] on p at bounding box center [359, 174] width 204 height 9
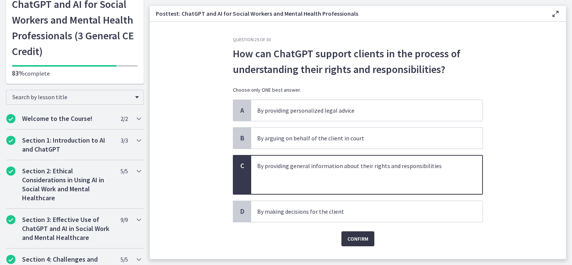
click at [356, 240] on span "Confirm" at bounding box center [357, 238] width 21 height 9
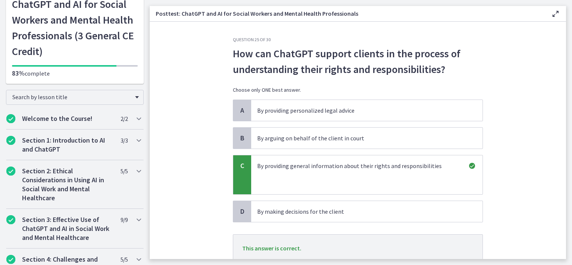
click at [560, 237] on section "Question 25 of 30 How can ChatGPT support clients in the process of understandi…" at bounding box center [358, 140] width 416 height 237
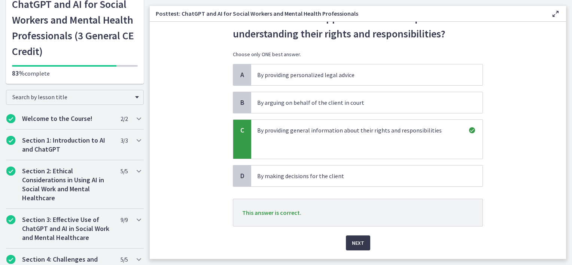
scroll to position [56, 0]
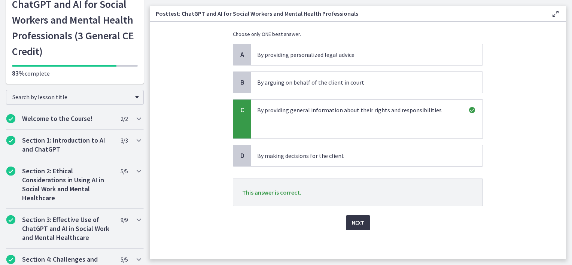
click at [358, 225] on span "Next" at bounding box center [358, 222] width 12 height 9
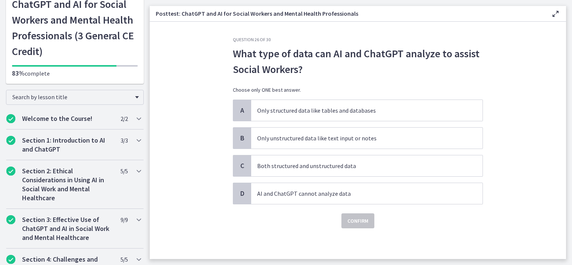
scroll to position [0, 0]
click at [357, 108] on p "Only structured data like tables and databases" at bounding box center [359, 110] width 204 height 9
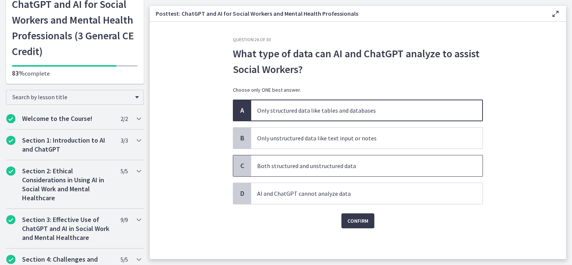
click at [349, 159] on span "Both structured and unstructured data" at bounding box center [366, 165] width 231 height 21
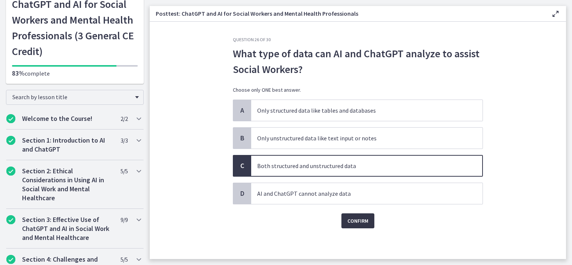
click at [352, 218] on span "Confirm" at bounding box center [357, 220] width 21 height 9
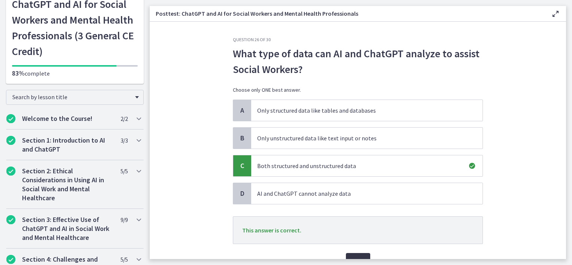
click at [361, 256] on button "Next" at bounding box center [358, 260] width 24 height 15
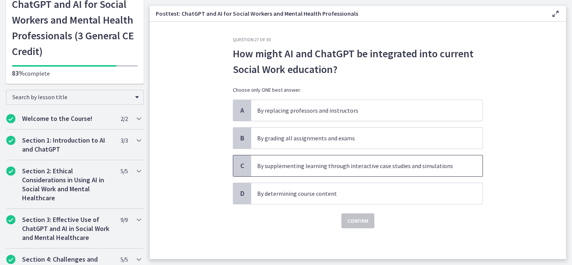
click at [325, 168] on p "By supplementing learning through interactive case studies and simulations" at bounding box center [359, 165] width 204 height 9
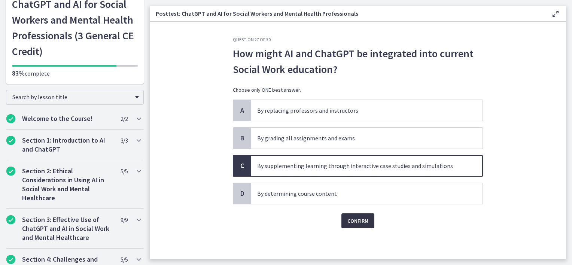
click at [372, 222] on button "Confirm" at bounding box center [357, 220] width 33 height 15
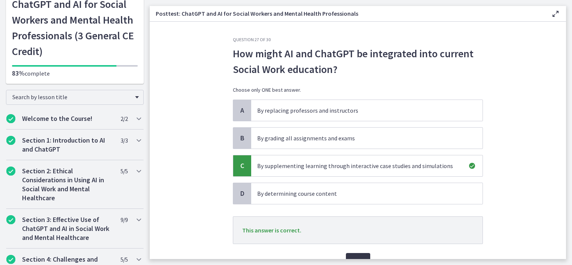
click at [353, 256] on span "Next" at bounding box center [358, 260] width 12 height 9
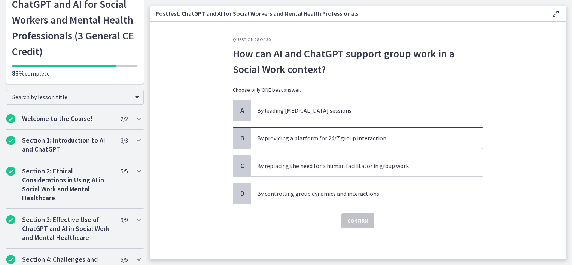
click at [309, 132] on span "By providing a platform for 24/7 group interaction" at bounding box center [366, 138] width 231 height 21
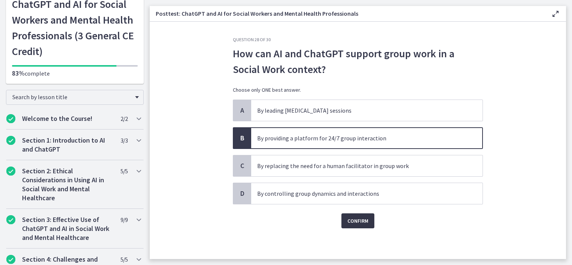
click at [362, 223] on span "Confirm" at bounding box center [357, 220] width 21 height 9
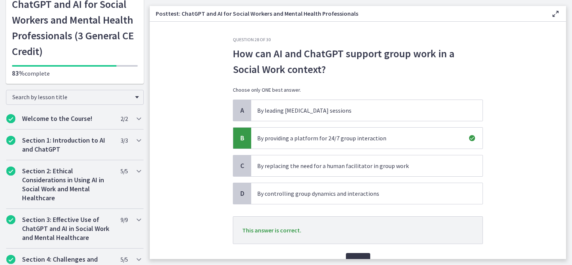
click at [358, 258] on span "Next" at bounding box center [358, 260] width 12 height 9
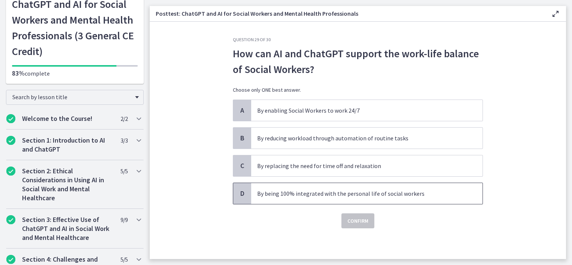
click at [364, 192] on p "By being 100% integrated with the personal life of social workers" at bounding box center [359, 193] width 204 height 9
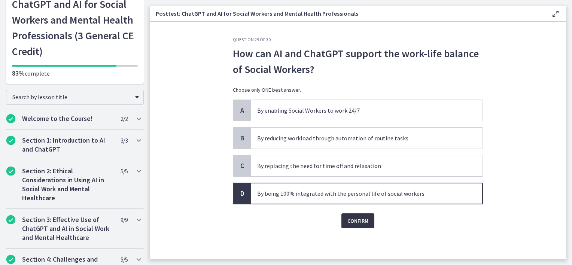
click at [362, 224] on span "Confirm" at bounding box center [357, 220] width 21 height 9
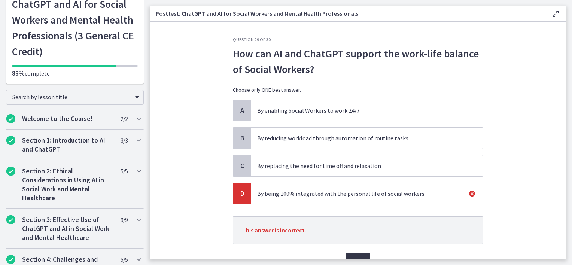
click at [359, 256] on span "Next" at bounding box center [358, 260] width 12 height 9
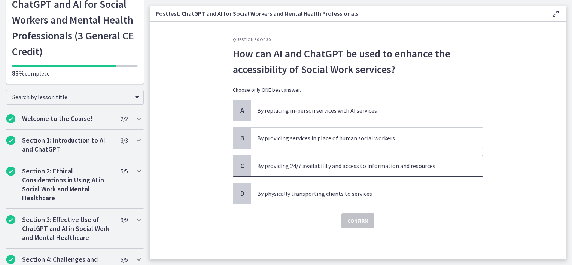
click at [331, 162] on p "By providing 24/7 availability and access to information and resources" at bounding box center [359, 165] width 204 height 9
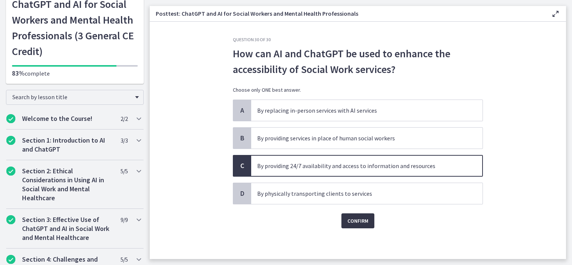
click at [362, 216] on span "Confirm" at bounding box center [357, 220] width 21 height 9
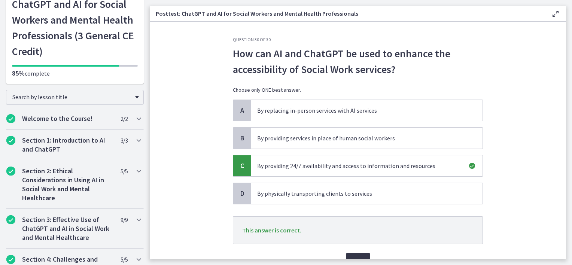
click at [358, 256] on span "Next" at bounding box center [358, 260] width 12 height 9
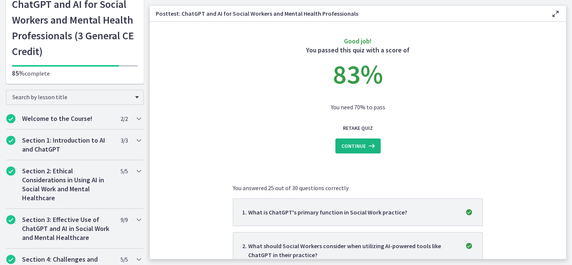
click at [367, 153] on button "Continue" at bounding box center [357, 146] width 45 height 15
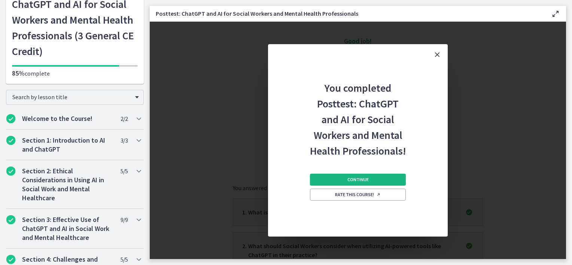
click at [349, 179] on span "Continue" at bounding box center [357, 180] width 21 height 6
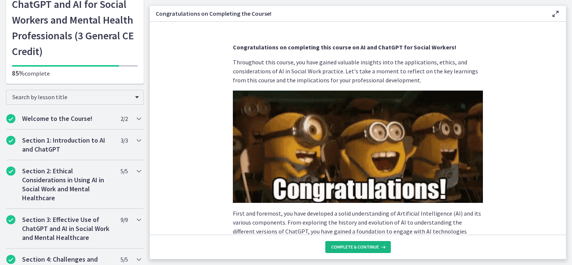
click at [361, 245] on span "Complete & continue" at bounding box center [355, 247] width 48 height 6
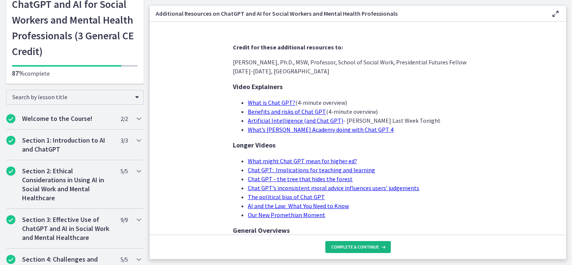
click at [361, 245] on span "Complete & continue" at bounding box center [355, 247] width 48 height 6
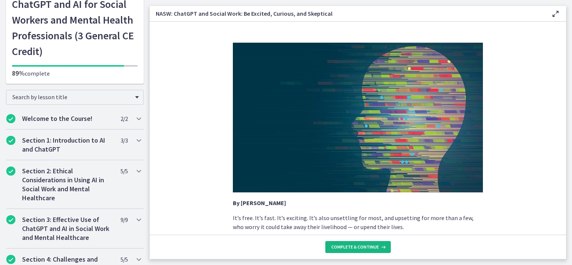
click at [361, 245] on span "Complete & continue" at bounding box center [355, 247] width 48 height 6
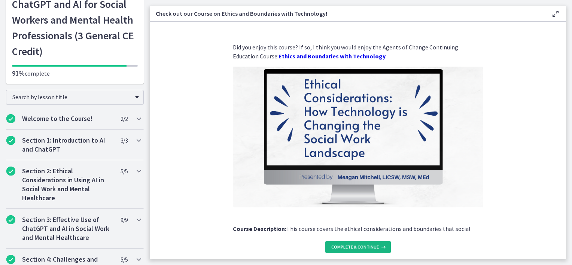
click at [359, 241] on button "Complete & continue" at bounding box center [358, 247] width 66 height 12
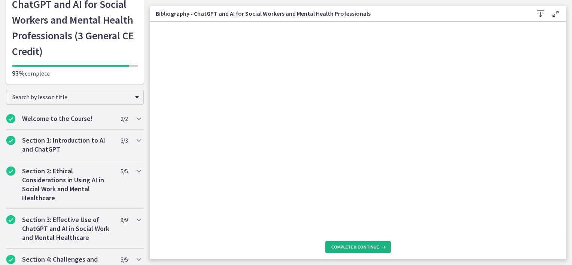
click at [355, 247] on span "Complete & continue" at bounding box center [355, 247] width 48 height 6
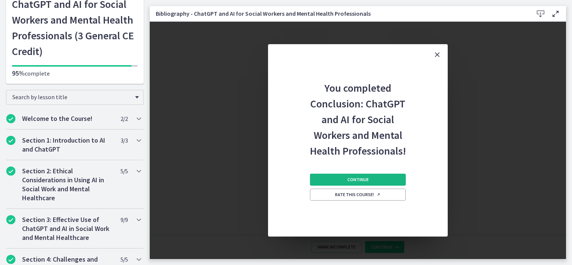
click at [368, 180] on span "Continue" at bounding box center [357, 180] width 21 height 6
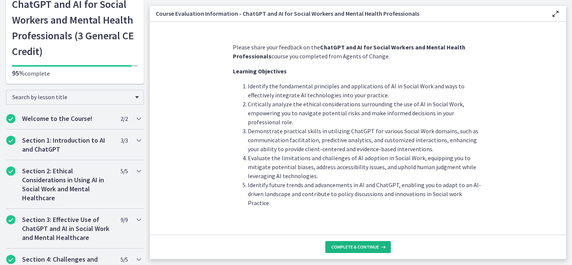
click at [358, 243] on button "Complete & continue" at bounding box center [358, 247] width 66 height 12
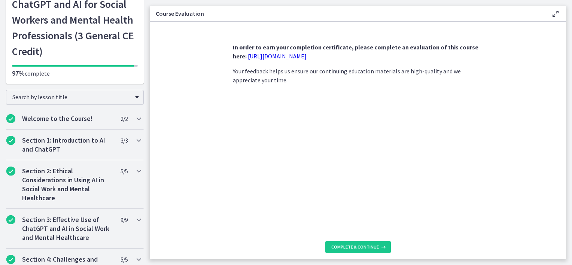
click at [284, 54] on link "[URL][DOMAIN_NAME]" at bounding box center [277, 55] width 59 height 7
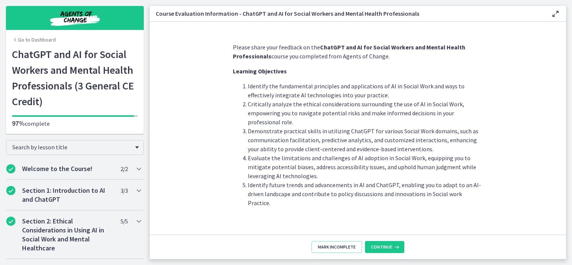
click at [377, 238] on footer "Mark Incomplete Continue" at bounding box center [358, 247] width 416 height 24
click at [377, 246] on span "Continue" at bounding box center [381, 247] width 21 height 6
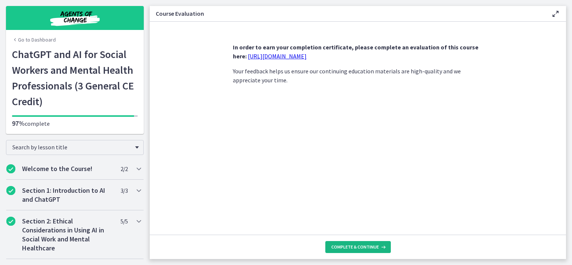
click at [377, 246] on span "Complete & continue" at bounding box center [355, 247] width 48 height 6
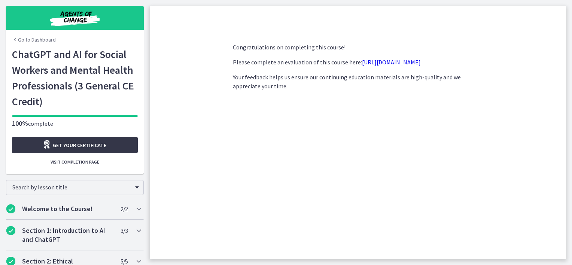
click at [91, 151] on link "Get your certificate" at bounding box center [75, 145] width 126 height 16
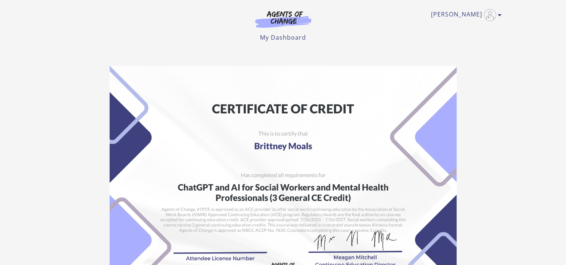
drag, startPoint x: 564, startPoint y: 85, endPoint x: 560, endPoint y: 122, distance: 37.3
click at [560, 122] on section "Student: Brittney Moals School: Agents of Change Course: ChatGPT and AI for Soc…" at bounding box center [283, 224] width 566 height 328
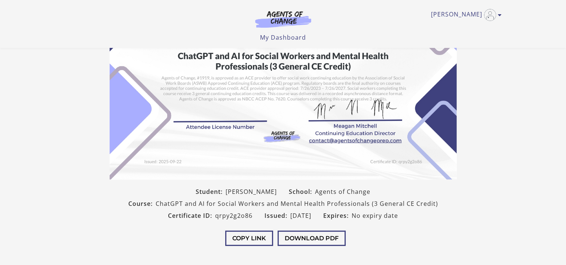
scroll to position [110, 0]
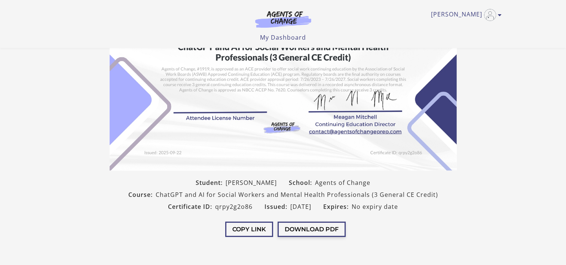
click at [319, 231] on button "Download PDF" at bounding box center [312, 229] width 68 height 15
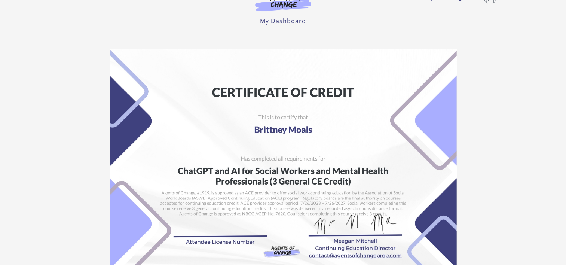
scroll to position [0, 0]
